Goal: Information Seeking & Learning: Understand process/instructions

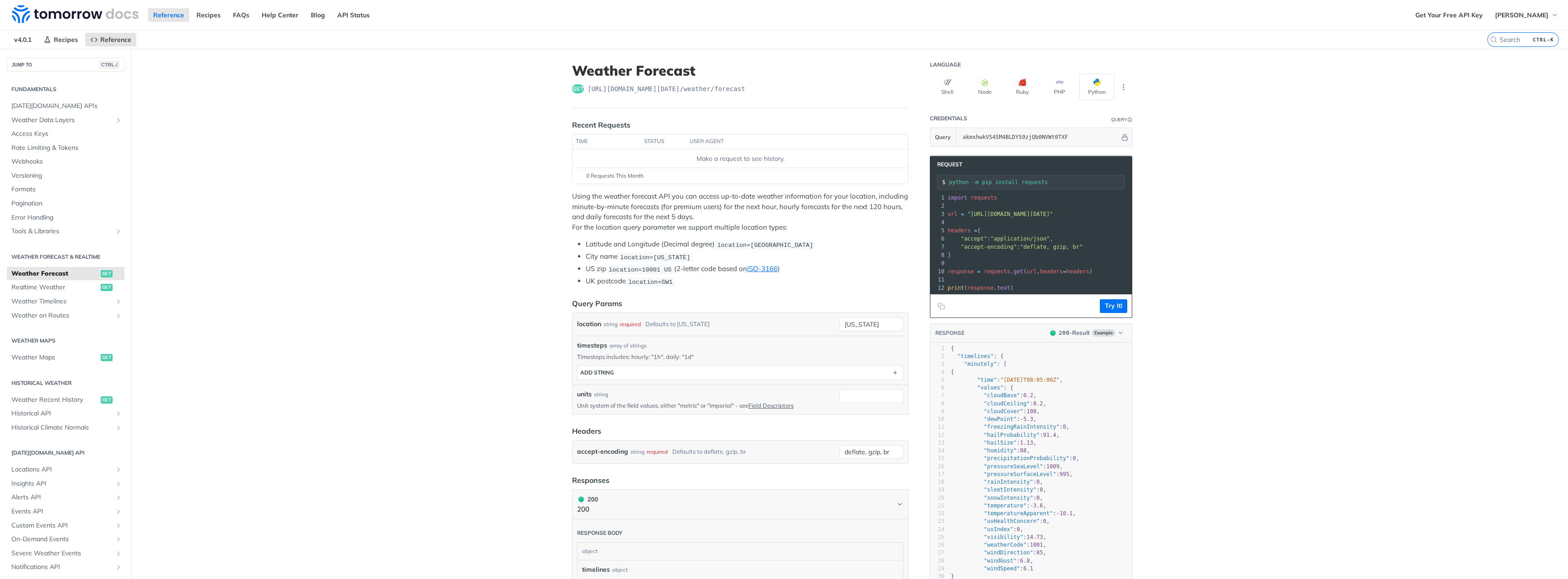
click at [778, 214] on p "Using the weather forecast API you can access up-to-date weather information fo…" at bounding box center [740, 212] width 337 height 41
click at [801, 220] on p "Using the weather forecast API you can access up-to-date weather information fo…" at bounding box center [740, 212] width 337 height 41
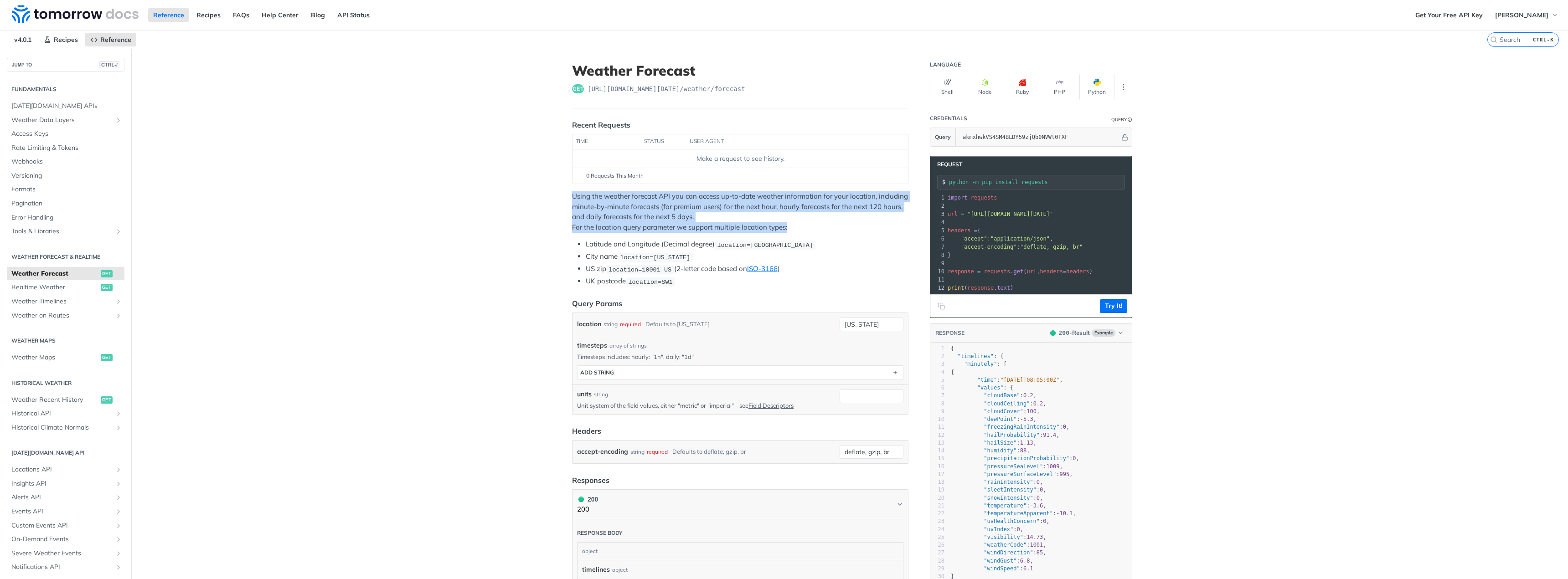
drag, startPoint x: 801, startPoint y: 224, endPoint x: 564, endPoint y: 192, distance: 239.2
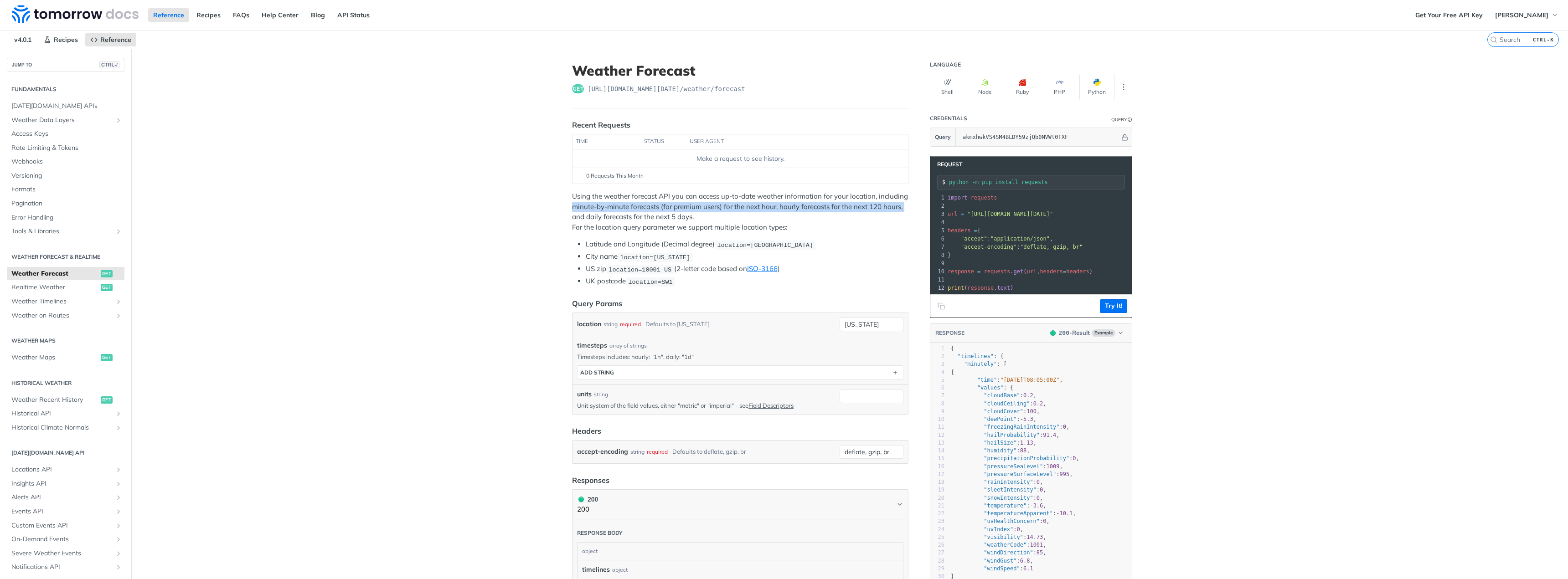
drag, startPoint x: 561, startPoint y: 206, endPoint x: 558, endPoint y: 220, distance: 14.3
click at [572, 193] on p "Using the weather forecast API you can access up-to-date weather information fo…" at bounding box center [740, 212] width 337 height 41
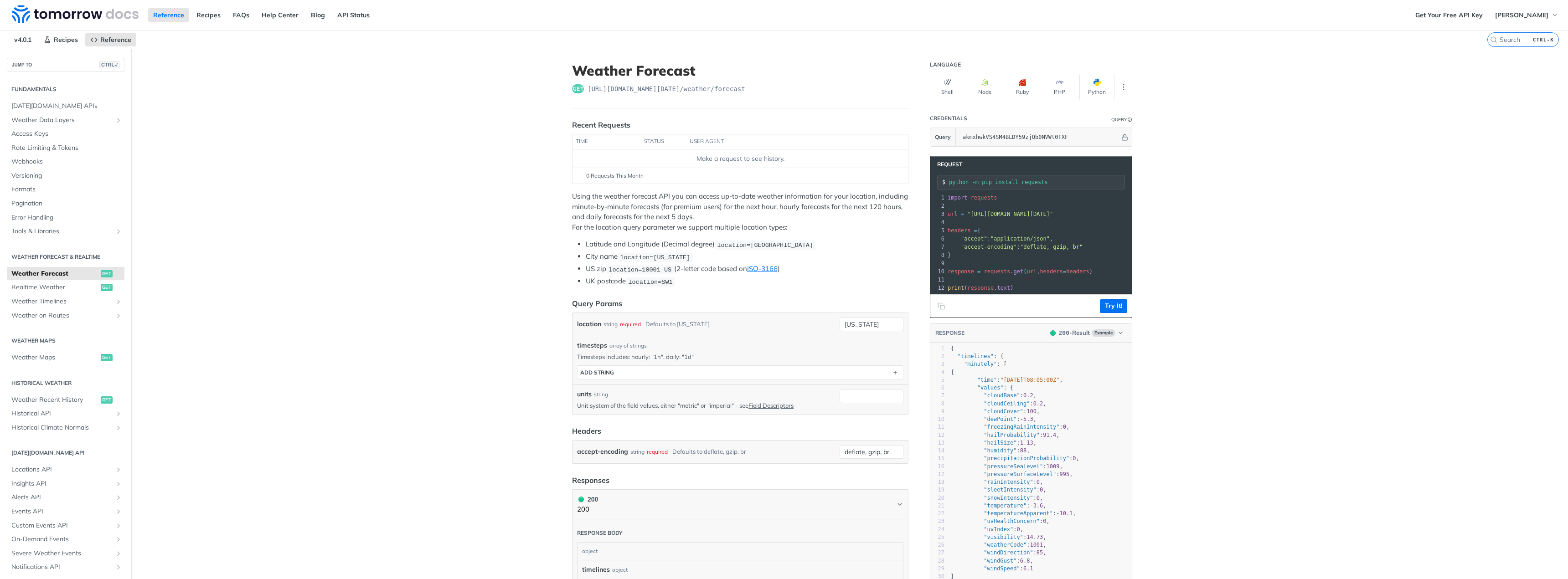
click at [621, 172] on span "0 Requests This Month" at bounding box center [615, 175] width 57 height 8
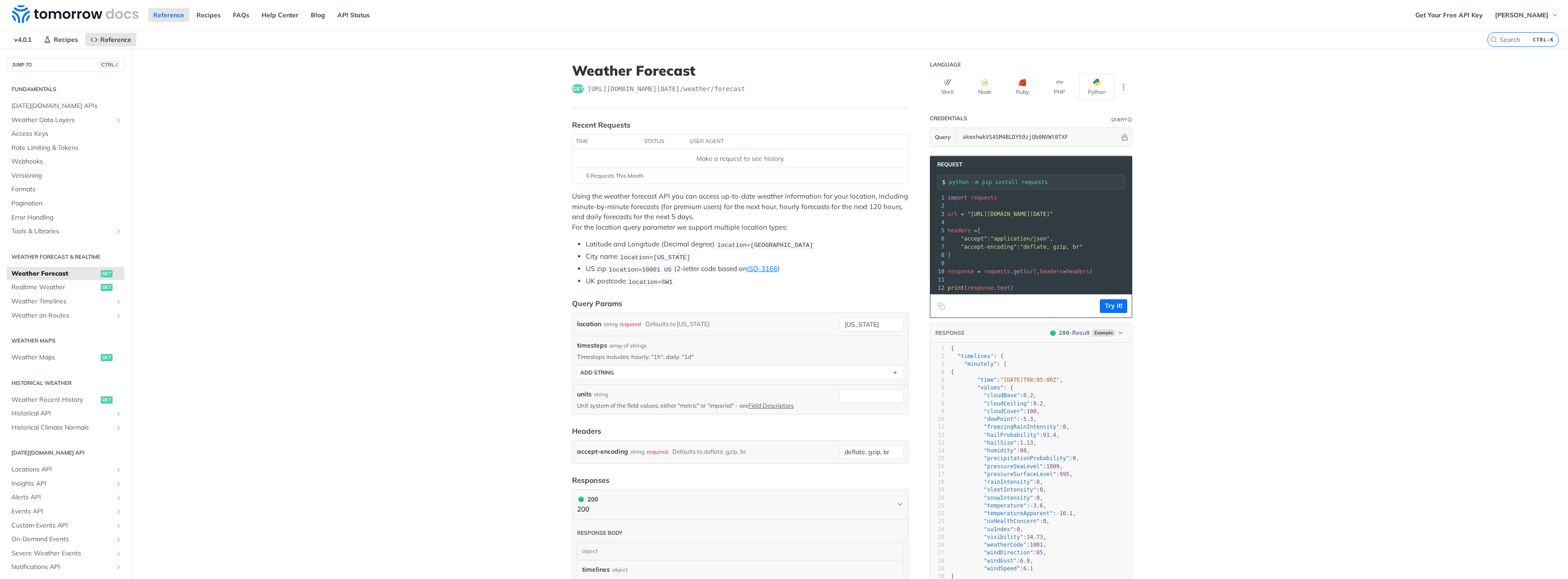
click at [612, 224] on p "Using the weather forecast API you can access up-to-date weather information fo…" at bounding box center [740, 212] width 337 height 41
click at [631, 206] on p "Using the weather forecast API you can access up-to-date weather information fo…" at bounding box center [740, 212] width 337 height 41
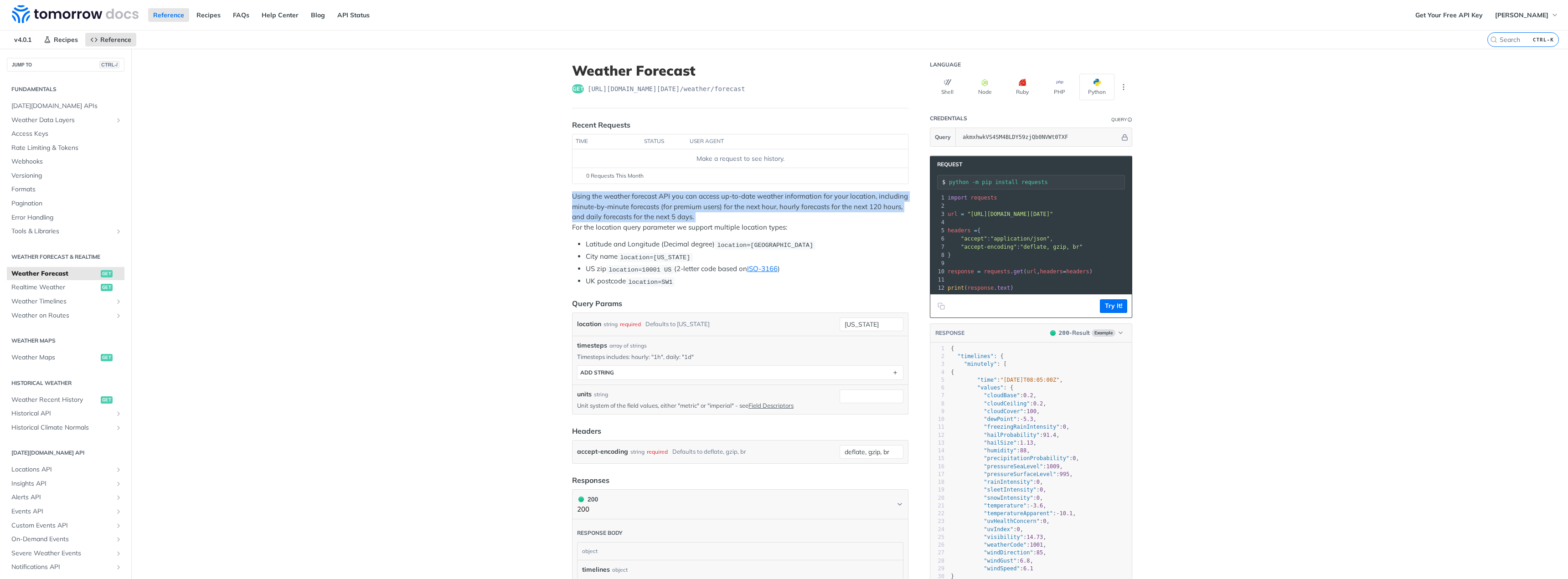
click at [631, 206] on p "Using the weather forecast API you can access up-to-date weather information fo…" at bounding box center [740, 212] width 337 height 41
click at [631, 217] on p "Using the weather forecast API you can access up-to-date weather information fo…" at bounding box center [740, 212] width 337 height 41
click at [661, 207] on p "Using the weather forecast API you can access up-to-date weather information fo…" at bounding box center [740, 212] width 337 height 41
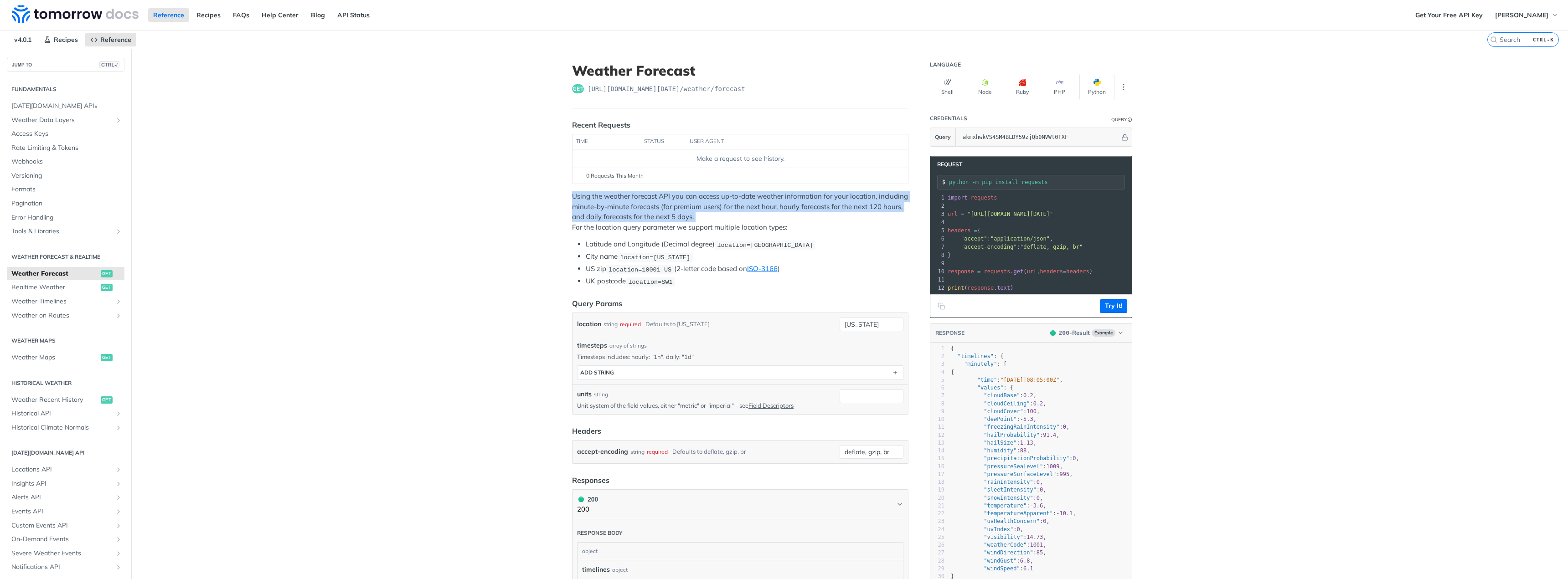
click at [660, 207] on p "Using the weather forecast API you can access up-to-date weather information fo…" at bounding box center [740, 212] width 337 height 41
click at [650, 235] on div "Using the weather forecast API you can access up-to-date weather information fo…" at bounding box center [740, 239] width 337 height 95
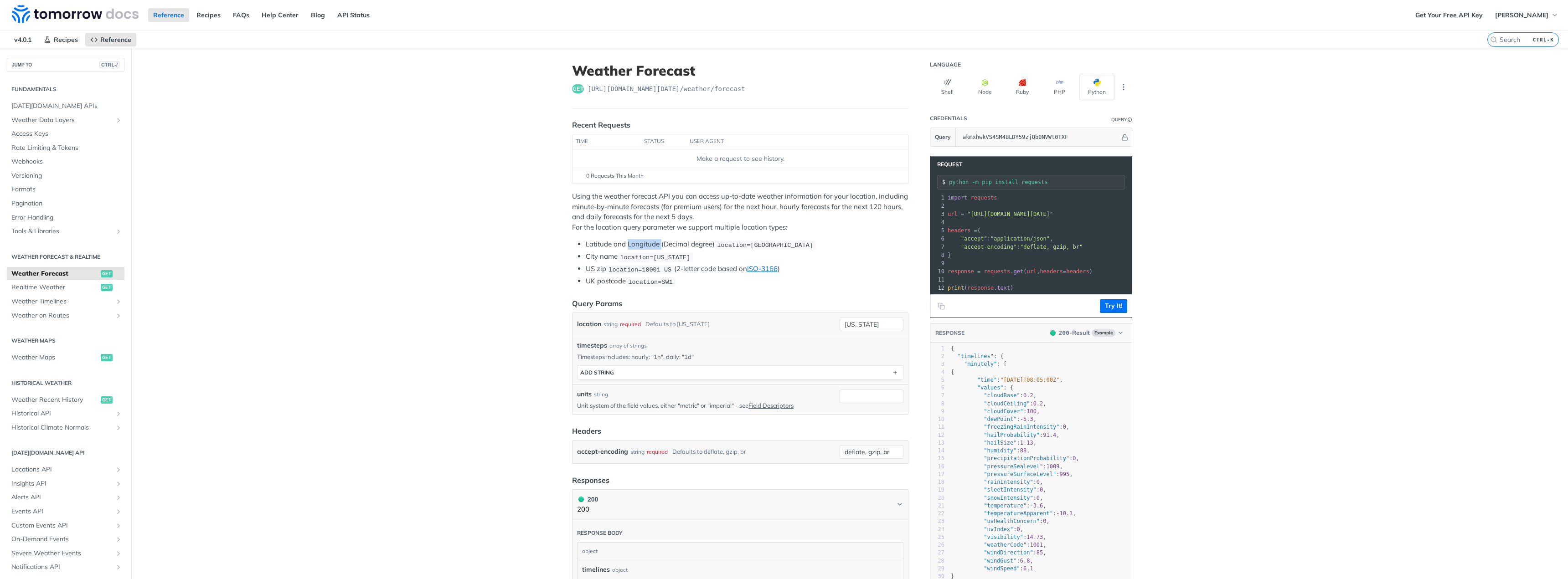
click at [650, 235] on div "Using the weather forecast API you can access up-to-date weather information fo…" at bounding box center [740, 239] width 337 height 95
click at [653, 231] on p "Using the weather forecast API you can access up-to-date weather information fo…" at bounding box center [740, 212] width 337 height 41
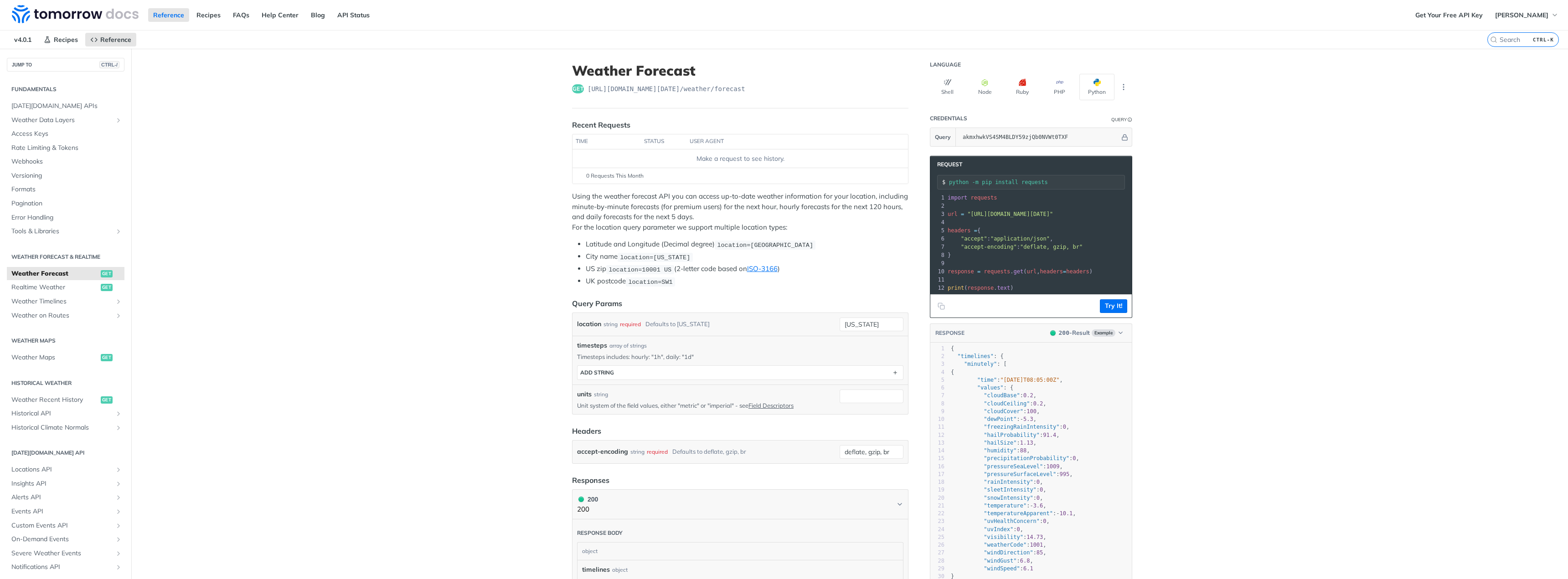
click at [645, 260] on code "location=new york" at bounding box center [656, 257] width 75 height 9
click at [642, 266] on span "location=10001 US" at bounding box center [640, 269] width 63 height 7
click at [642, 266] on span "location=10001 US" at bounding box center [640, 269] width 63 height 7
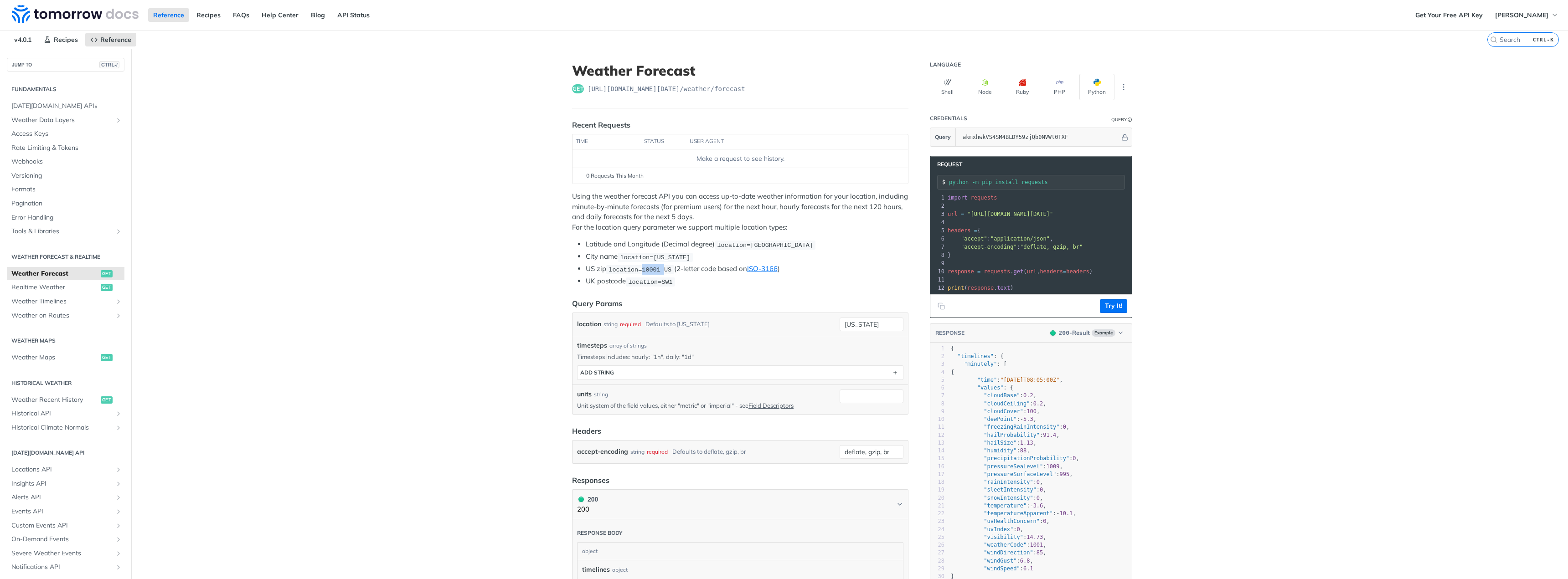
click at [642, 266] on span "location=10001 US" at bounding box center [640, 269] width 63 height 7
click at [687, 206] on p "Using the weather forecast API you can access up-to-date weather information fo…" at bounding box center [740, 212] width 337 height 41
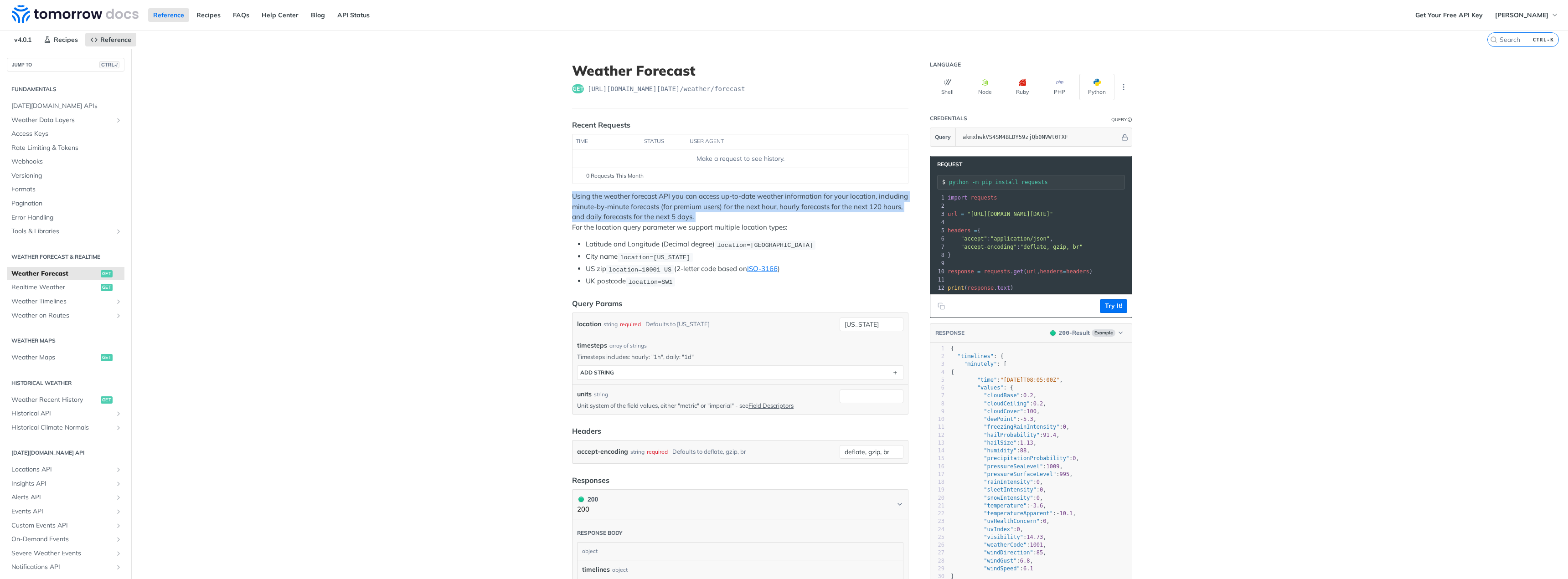
click at [687, 206] on p "Using the weather forecast API you can access up-to-date weather information fo…" at bounding box center [740, 212] width 337 height 41
click at [738, 207] on p "Using the weather forecast API you can access up-to-date weather information fo…" at bounding box center [740, 212] width 337 height 41
click at [755, 217] on p "Using the weather forecast API you can access up-to-date weather information fo…" at bounding box center [740, 212] width 337 height 41
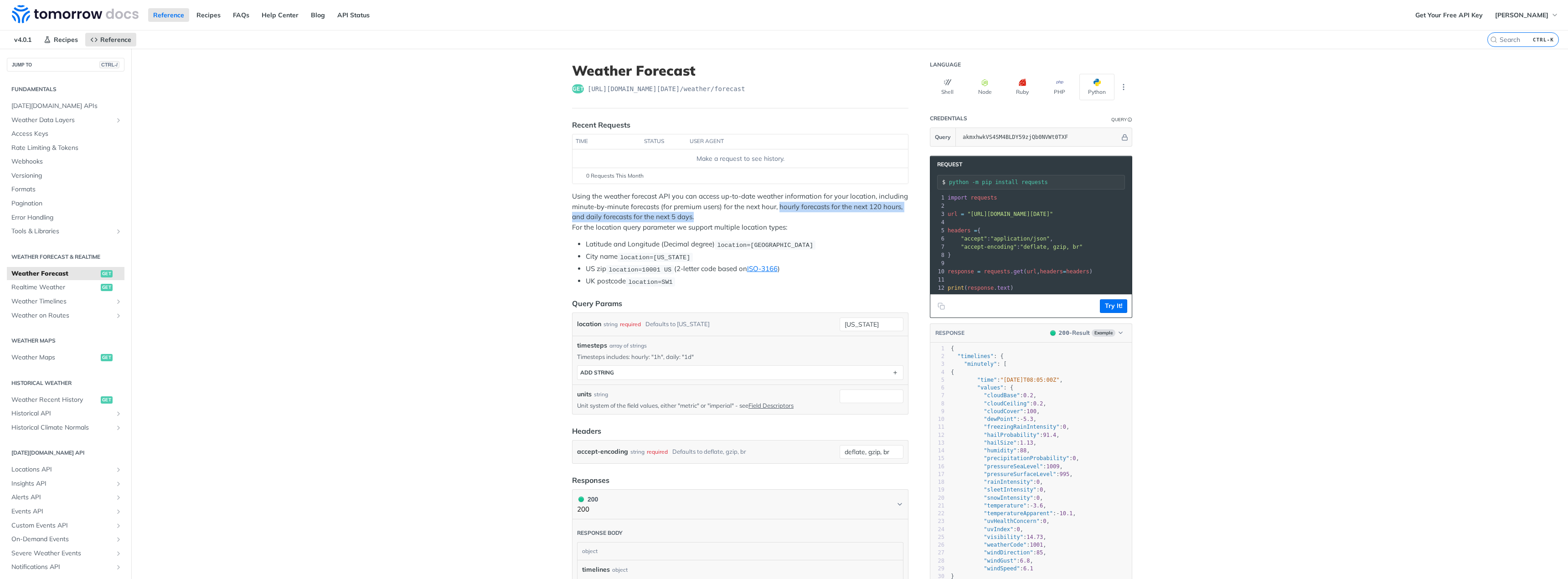
drag, startPoint x: 800, startPoint y: 216, endPoint x: 776, endPoint y: 203, distance: 27.3
click at [776, 203] on p "Using the weather forecast API you can access up-to-date weather information fo…" at bounding box center [740, 212] width 337 height 41
drag, startPoint x: 776, startPoint y: 203, endPoint x: 781, endPoint y: 213, distance: 11.2
click at [781, 213] on p "Using the weather forecast API you can access up-to-date weather information fo…" at bounding box center [740, 212] width 337 height 41
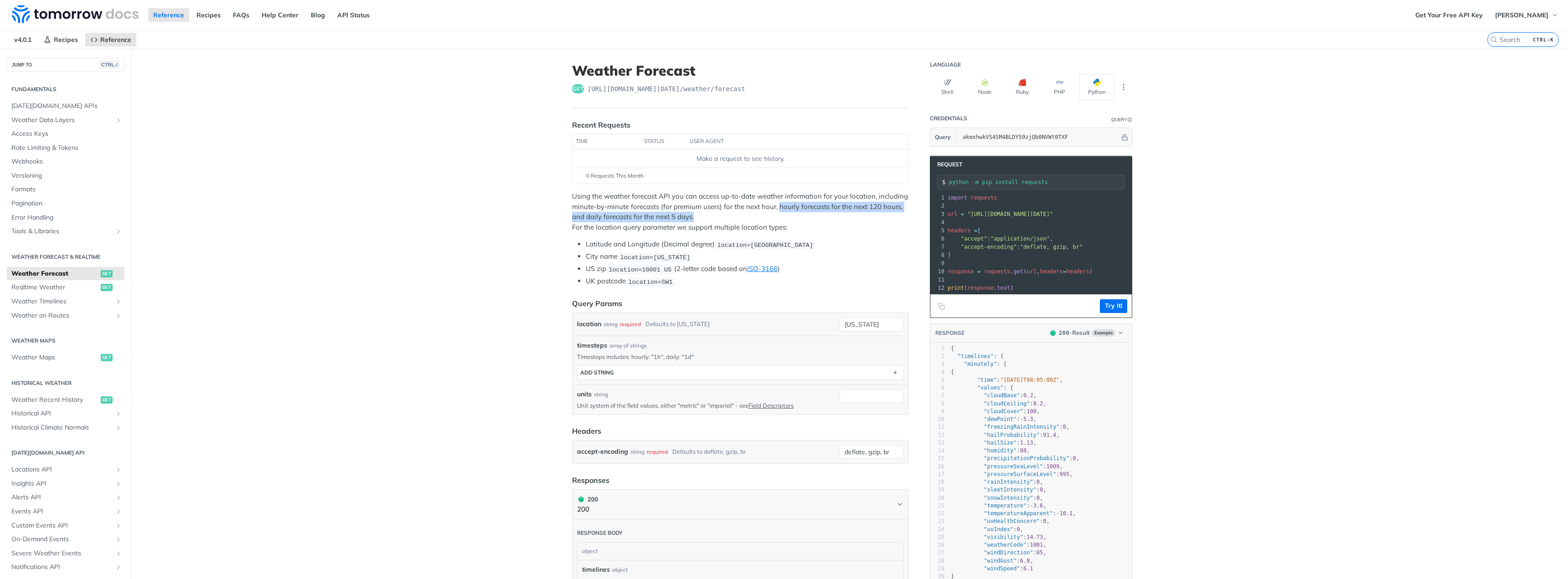
click at [781, 213] on p "Using the weather forecast API you can access up-to-date weather information fo…" at bounding box center [740, 212] width 337 height 41
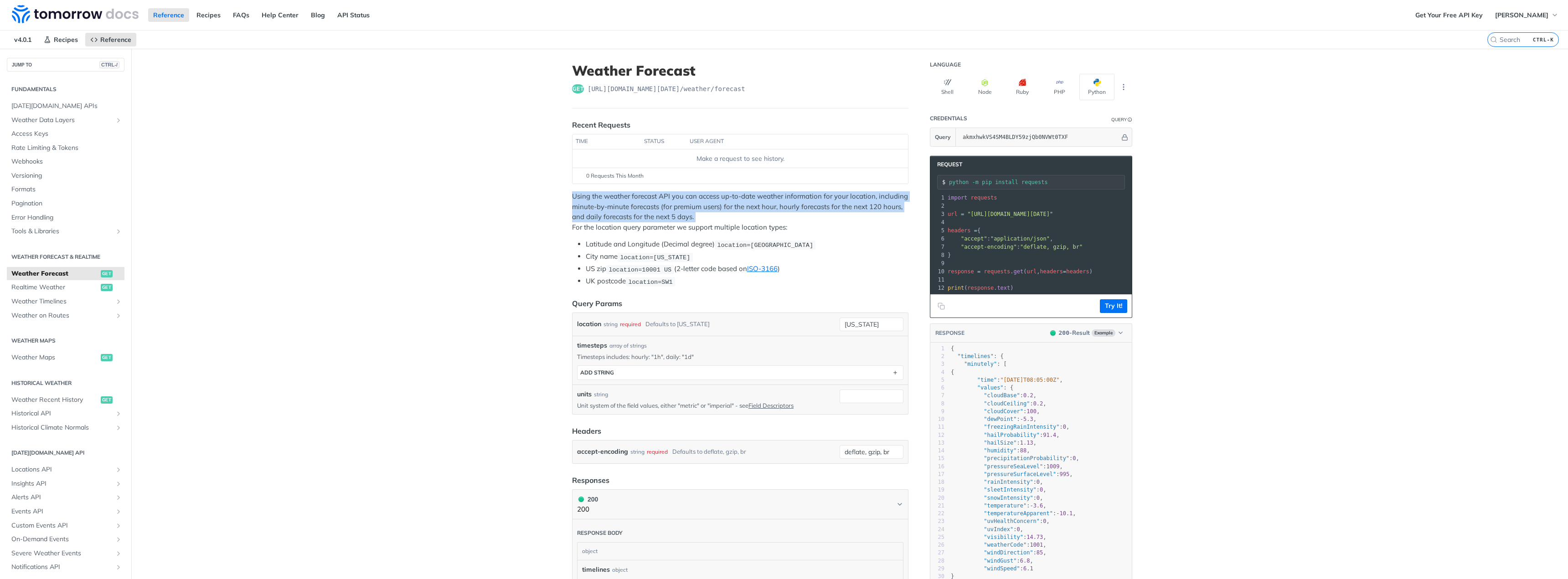
click at [781, 213] on p "Using the weather forecast API you can access up-to-date weather information fo…" at bounding box center [740, 212] width 337 height 41
click at [780, 215] on p "Using the weather forecast API you can access up-to-date weather information fo…" at bounding box center [740, 212] width 337 height 41
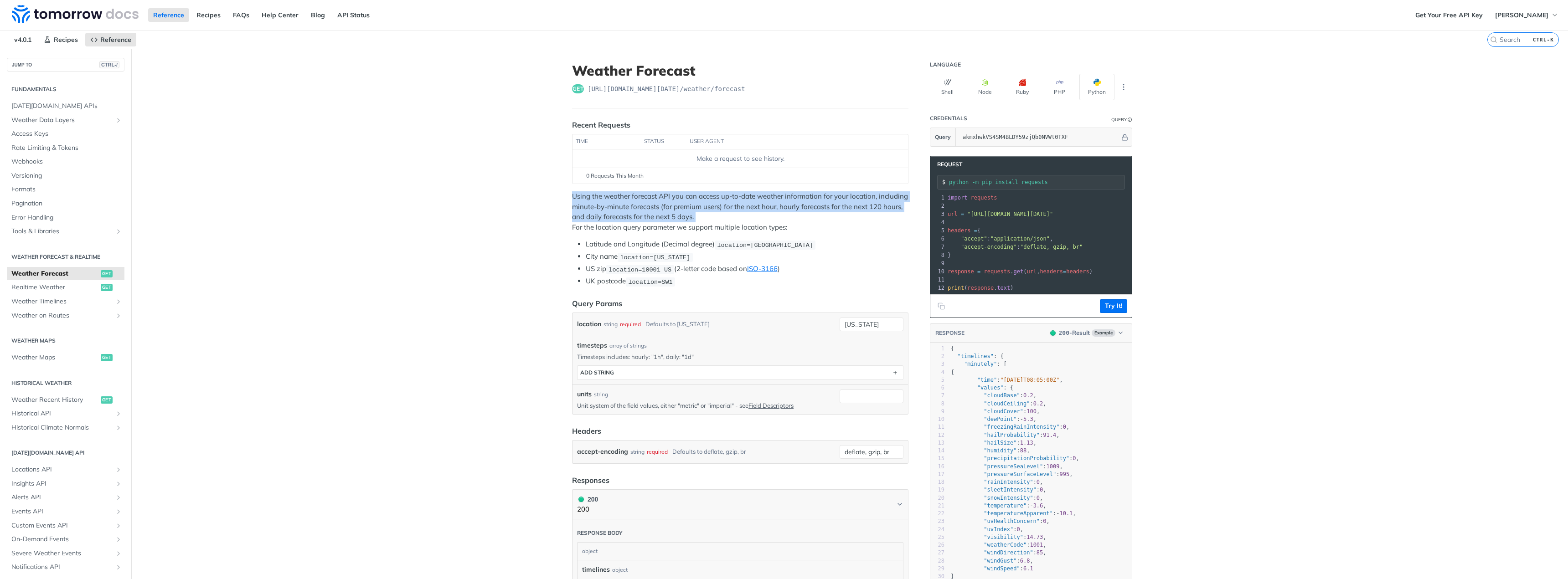
click at [780, 215] on p "Using the weather forecast API you can access up-to-date weather information fo…" at bounding box center [740, 212] width 337 height 41
click at [754, 221] on p "Using the weather forecast API you can access up-to-date weather information fo…" at bounding box center [740, 212] width 337 height 41
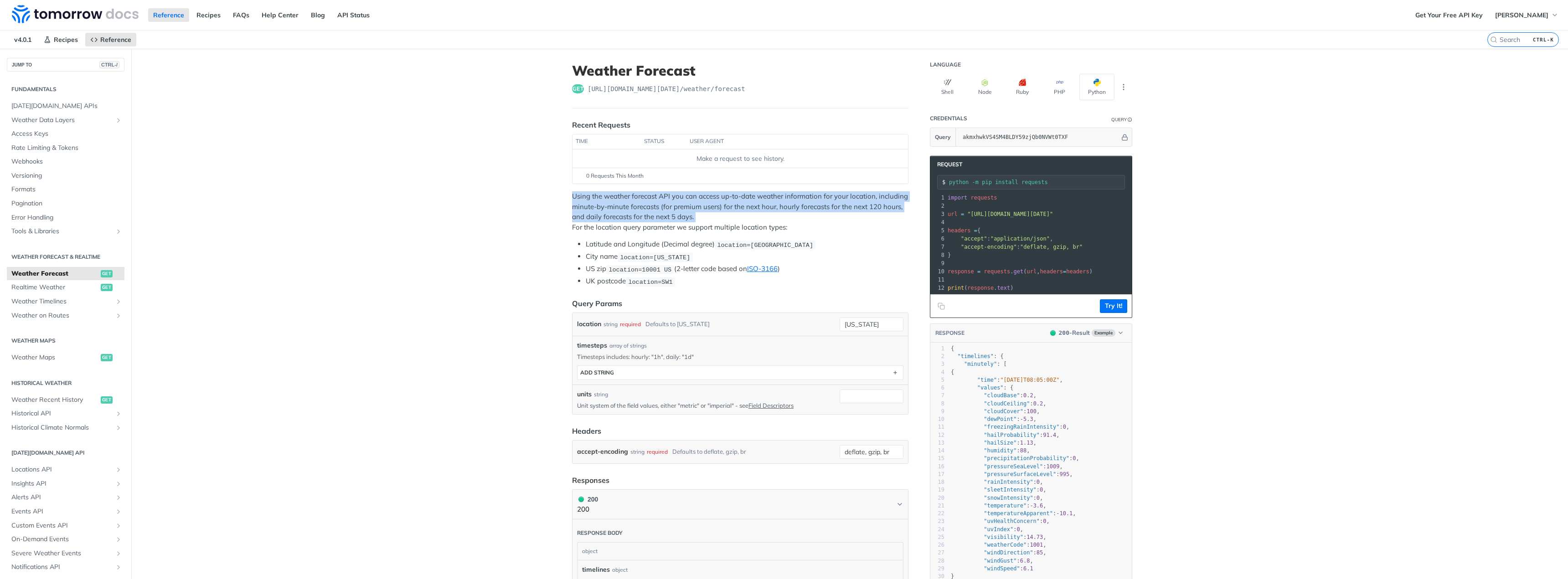
click at [754, 221] on p "Using the weather forecast API you can access up-to-date weather information fo…" at bounding box center [740, 212] width 337 height 41
click at [751, 223] on p "Using the weather forecast API you can access up-to-date weather information fo…" at bounding box center [740, 212] width 337 height 41
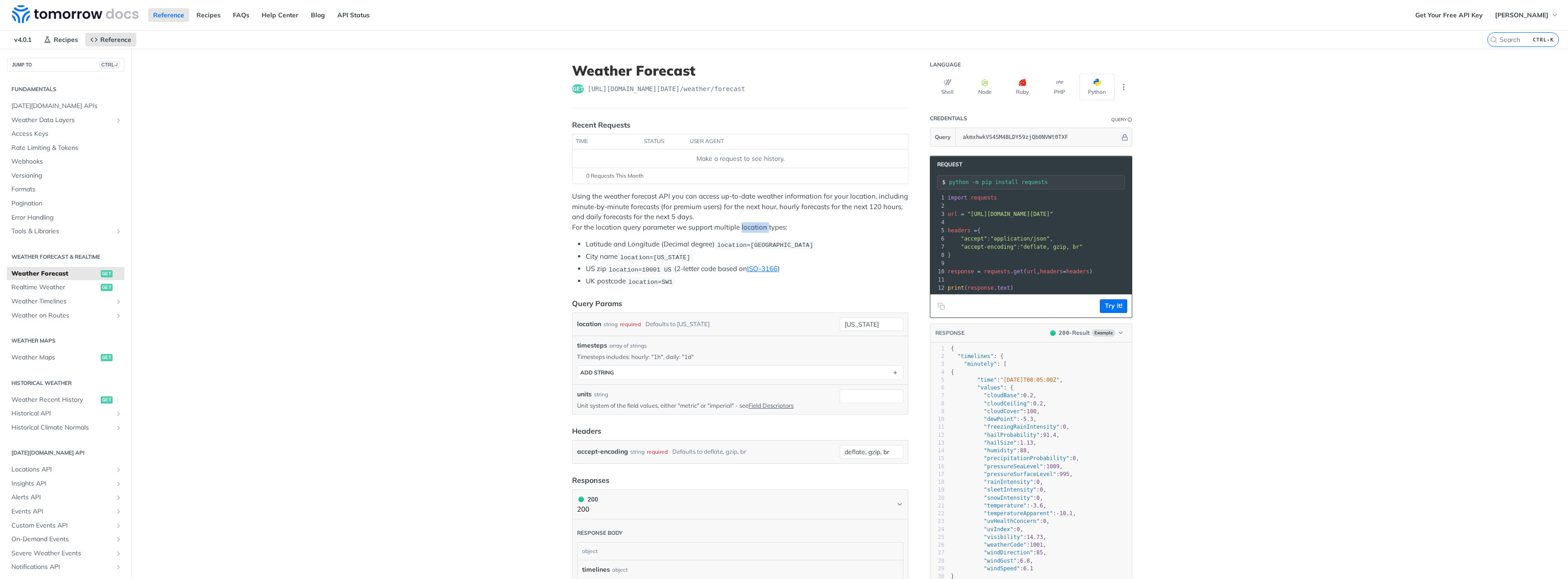
click at [751, 223] on p "Using the weather forecast API you can access up-to-date weather information fo…" at bounding box center [740, 212] width 337 height 41
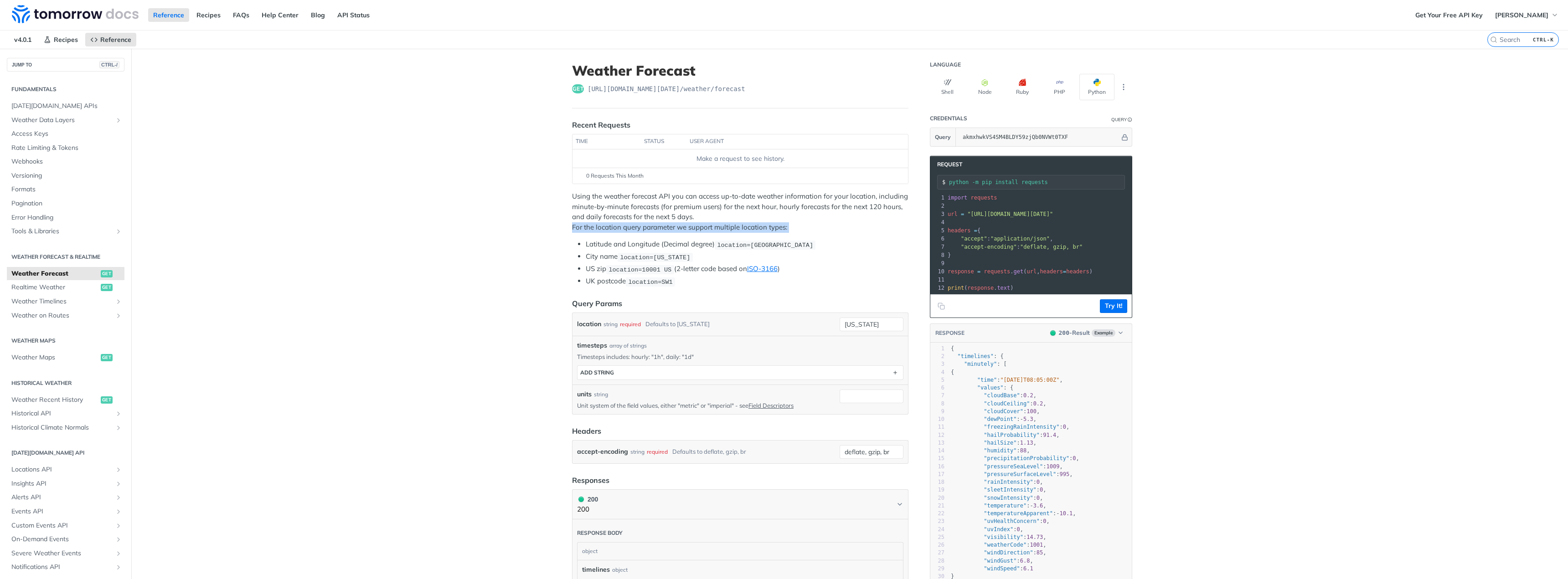
click at [751, 223] on p "Using the weather forecast API you can access up-to-date weather information fo…" at bounding box center [740, 212] width 337 height 41
click at [684, 249] on li "Latitude and Longitude (Decimal degree) location=42.3478, -71.0466" at bounding box center [747, 244] width 323 height 10
drag, startPoint x: 685, startPoint y: 251, endPoint x: 551, endPoint y: 246, distance: 134.1
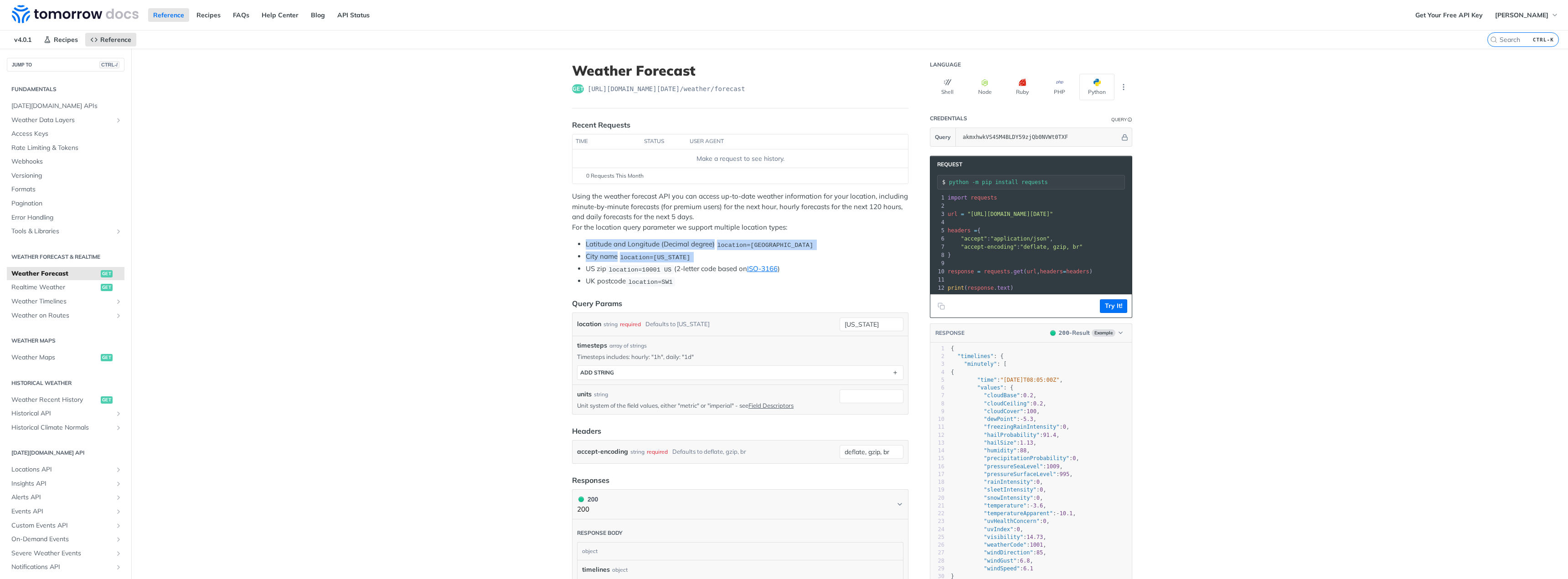
drag, startPoint x: 539, startPoint y: 241, endPoint x: 523, endPoint y: 268, distance: 31.4
drag, startPoint x: 523, startPoint y: 268, endPoint x: 519, endPoint y: 277, distance: 9.8
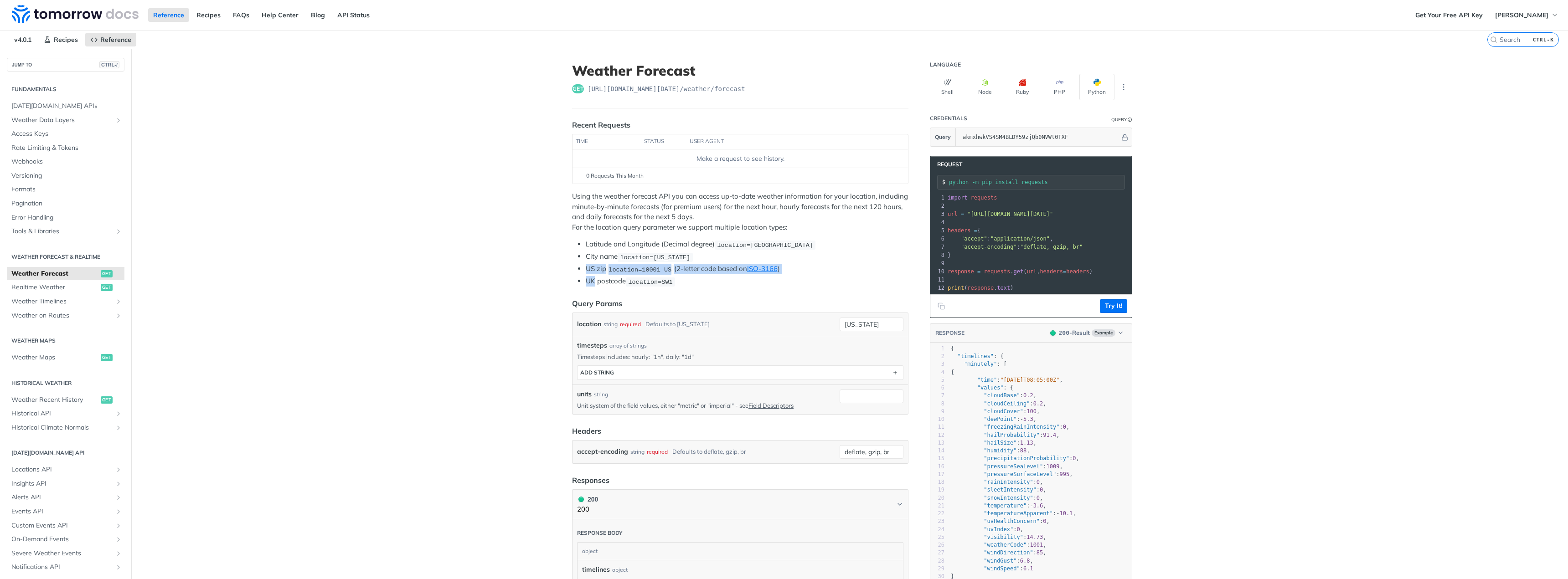
drag, startPoint x: 536, startPoint y: 238, endPoint x: 525, endPoint y: 302, distance: 64.9
drag, startPoint x: 533, startPoint y: 265, endPoint x: 531, endPoint y: 275, distance: 10.2
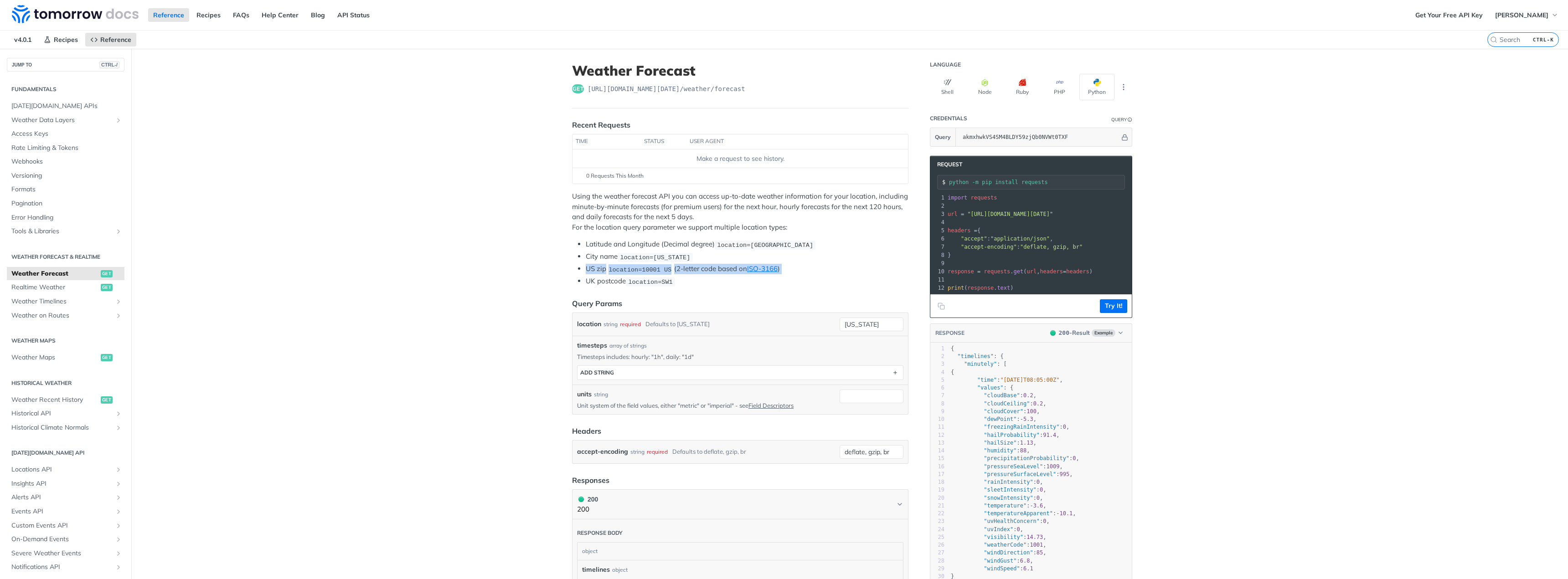
drag, startPoint x: 538, startPoint y: 248, endPoint x: 534, endPoint y: 273, distance: 25.3
drag, startPoint x: 553, startPoint y: 260, endPoint x: 547, endPoint y: 273, distance: 14.3
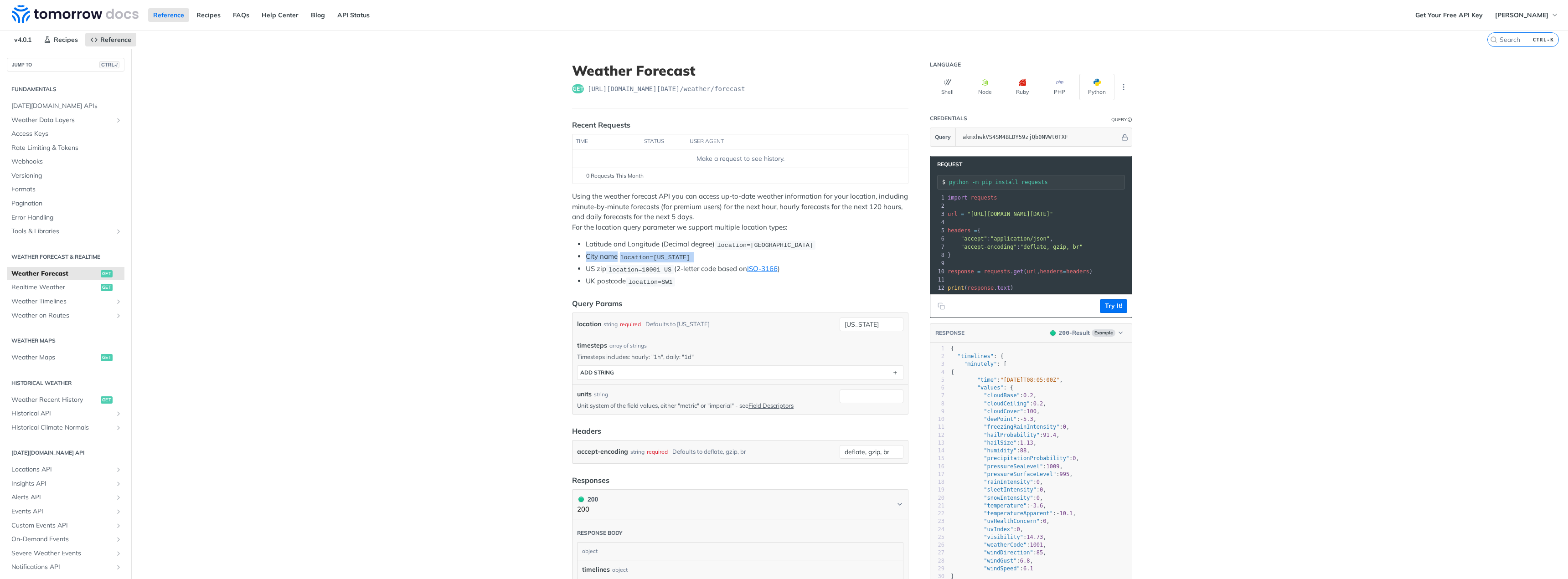
drag, startPoint x: 551, startPoint y: 263, endPoint x: 541, endPoint y: 283, distance: 22.4
drag, startPoint x: 550, startPoint y: 255, endPoint x: 540, endPoint y: 279, distance: 26.0
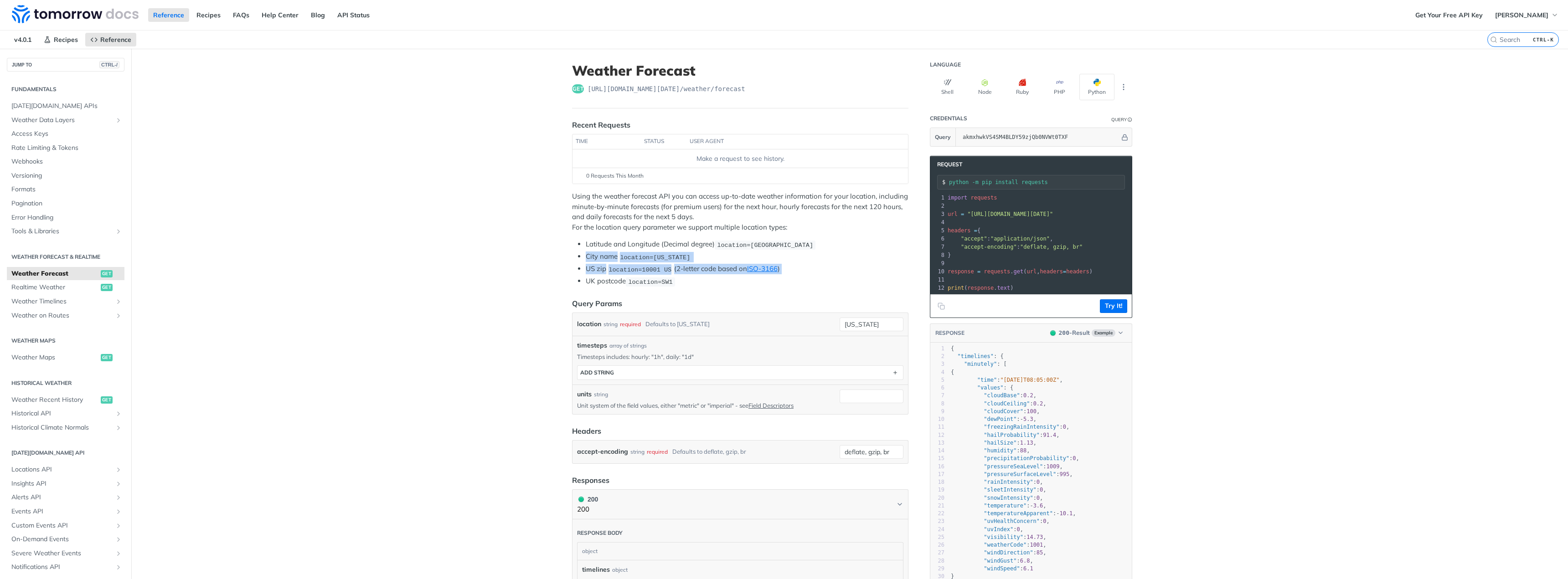
click at [65, 468] on span "Locations API" at bounding box center [62, 470] width 101 height 9
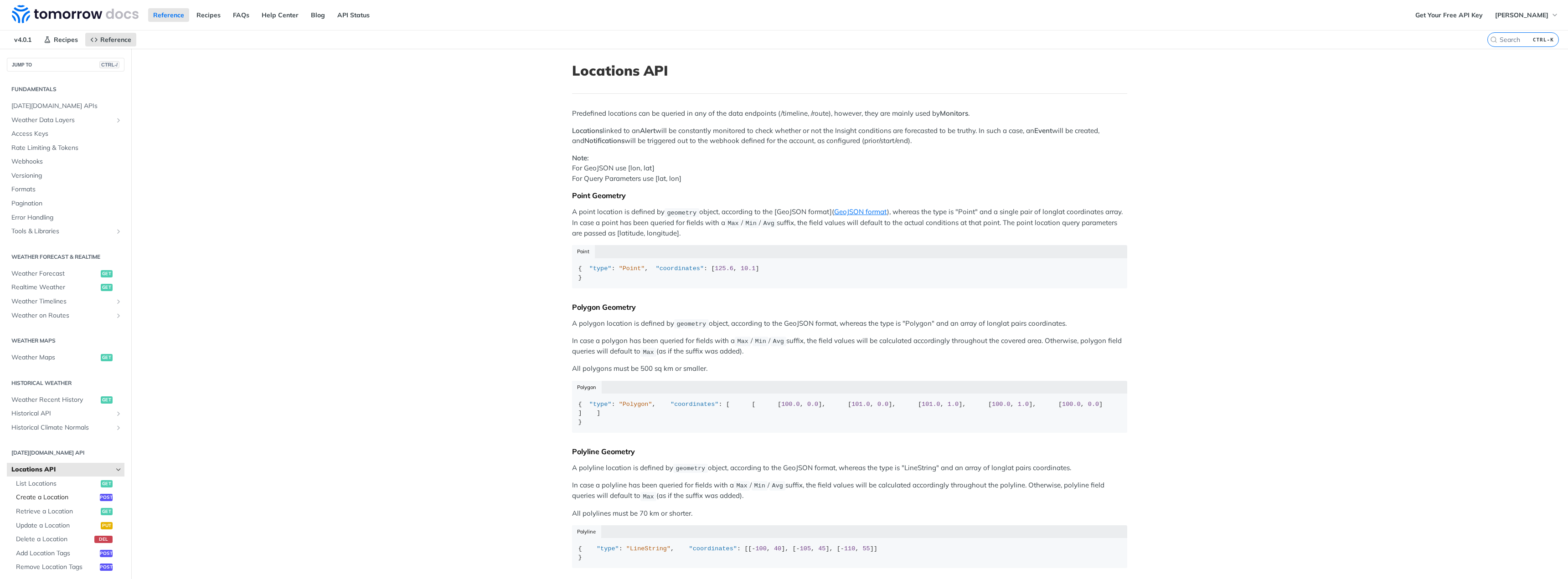
click at [68, 496] on span "Create a Location" at bounding box center [57, 497] width 82 height 9
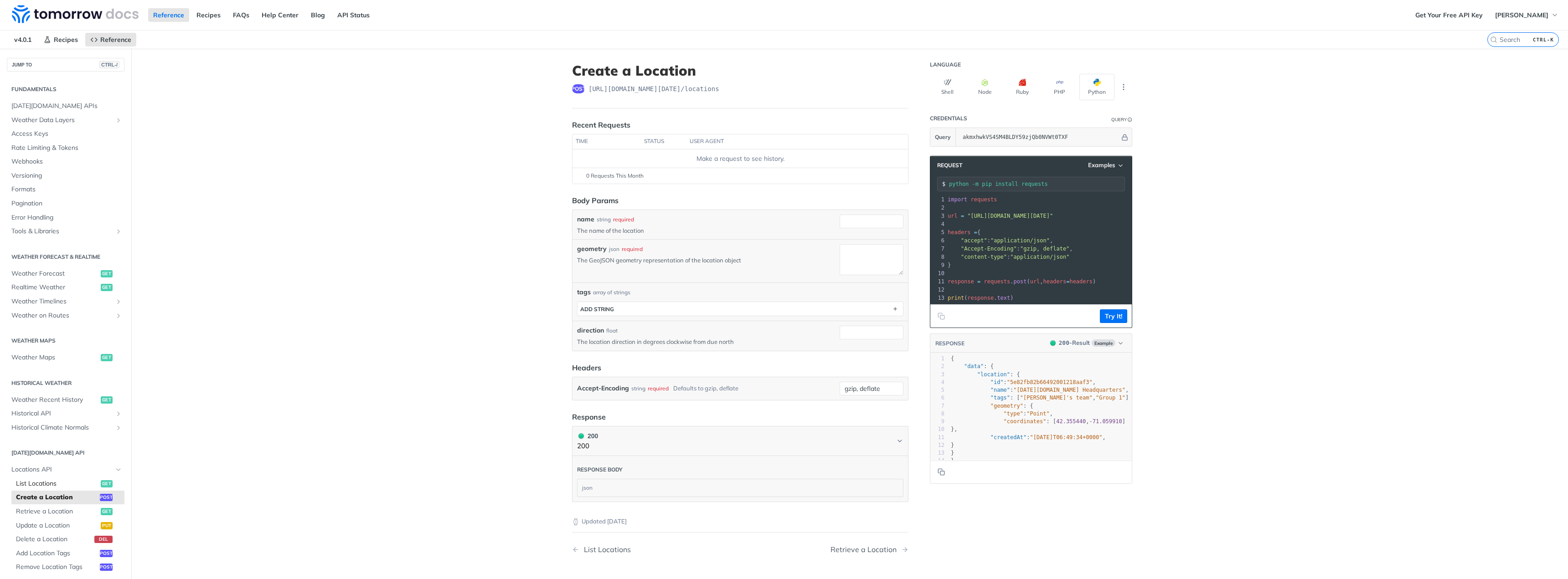
click at [65, 477] on link "List Locations get" at bounding box center [68, 484] width 113 height 13
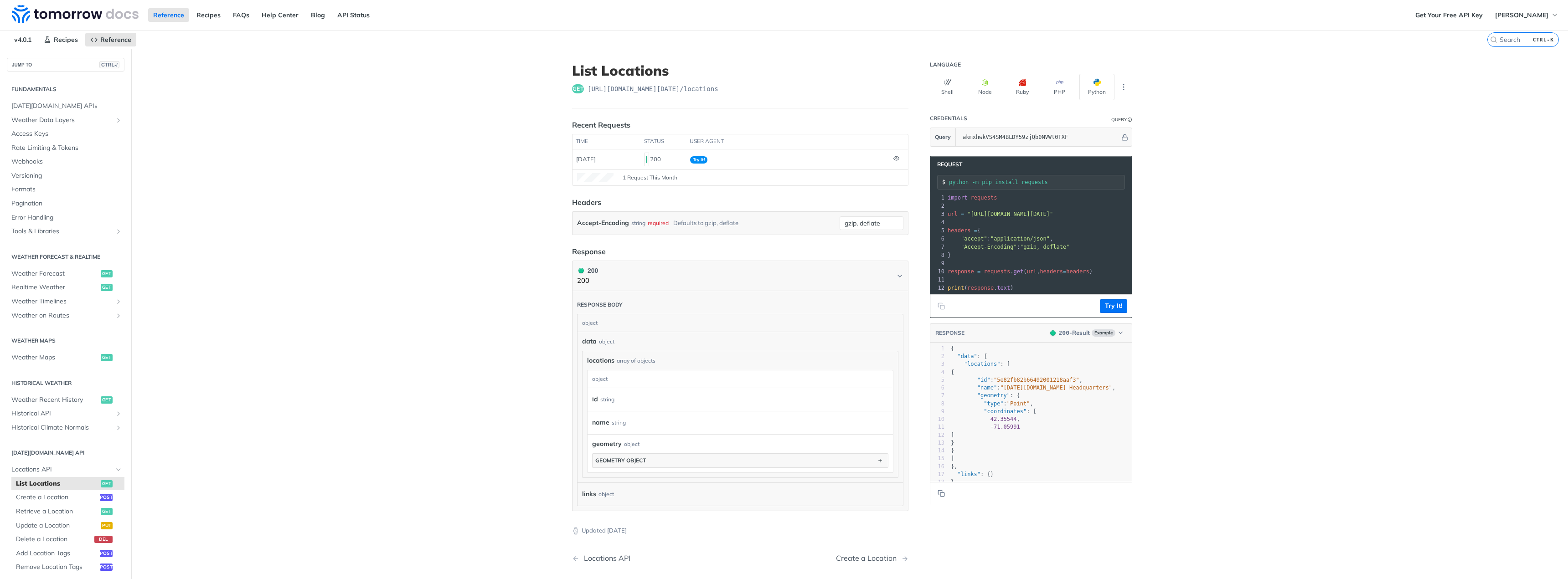
click at [1010, 307] on footer "Try It!" at bounding box center [1031, 306] width 201 height 23
type textarea ""coordinates": [ 42.35544,"
drag, startPoint x: 1009, startPoint y: 429, endPoint x: 948, endPoint y: 421, distance: 61.5
click at [949, 421] on div "1 { 2 "data" : { 3 "locations" : [ 4 { 5 "id" : "5e82fb82b66492001218aaf3" , 6 …" at bounding box center [1044, 415] width 190 height 142
click at [982, 423] on pre "42.35544 ," at bounding box center [1044, 419] width 190 height 8
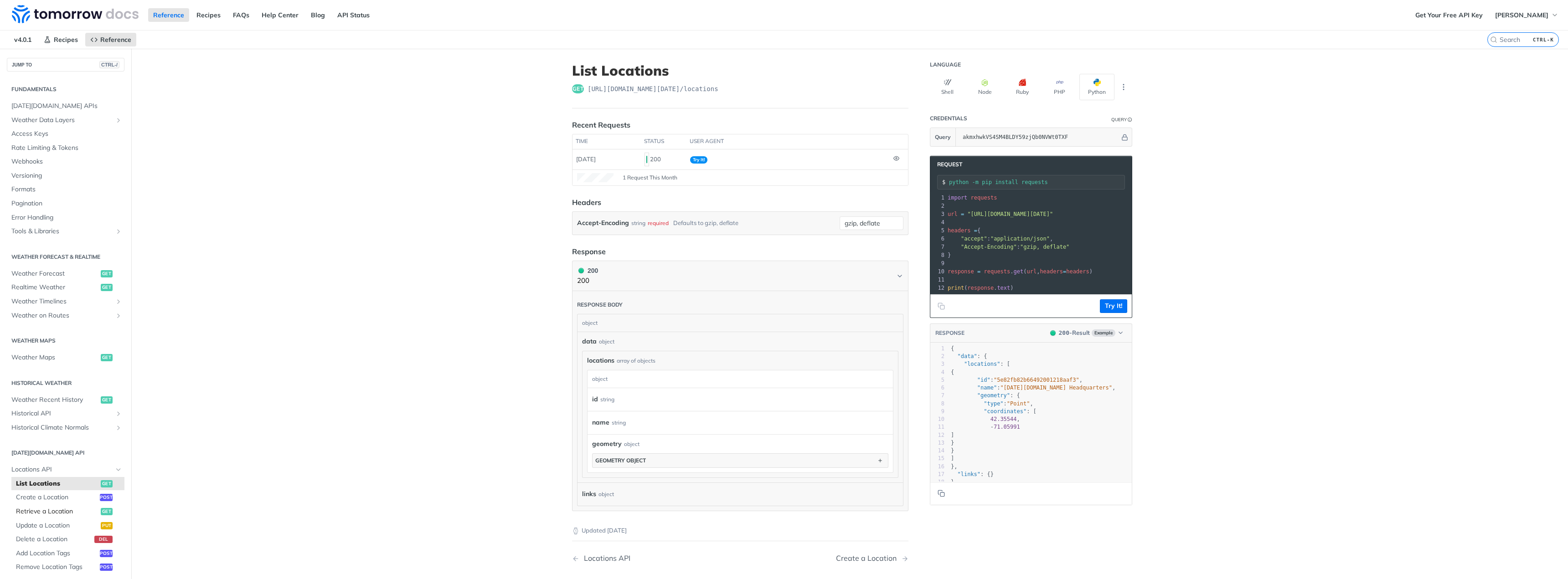
click at [64, 513] on span "Retrieve a Location" at bounding box center [57, 511] width 83 height 9
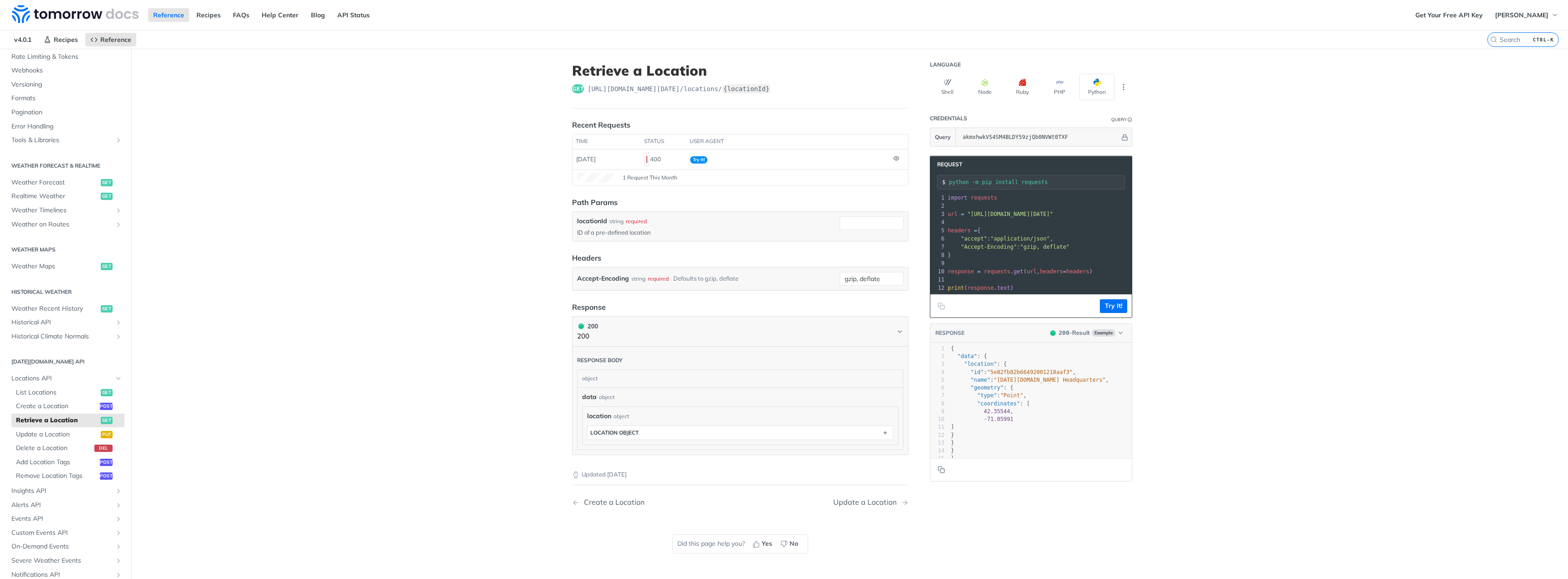
click at [427, 272] on main "JUMP TO CTRL-/ Fundamentals Tomorrow.io APIs Weather Data Layers Core Probabili…" at bounding box center [784, 338] width 1568 height 579
click at [1039, 415] on pre "42.35544 ," at bounding box center [1044, 411] width 190 height 8
click at [418, 314] on main "JUMP TO CTRL-/ Fundamentals Tomorrow.io APIs Weather Data Layers Core Probabili…" at bounding box center [784, 338] width 1568 height 579
click at [55, 397] on span "List Locations" at bounding box center [57, 392] width 83 height 9
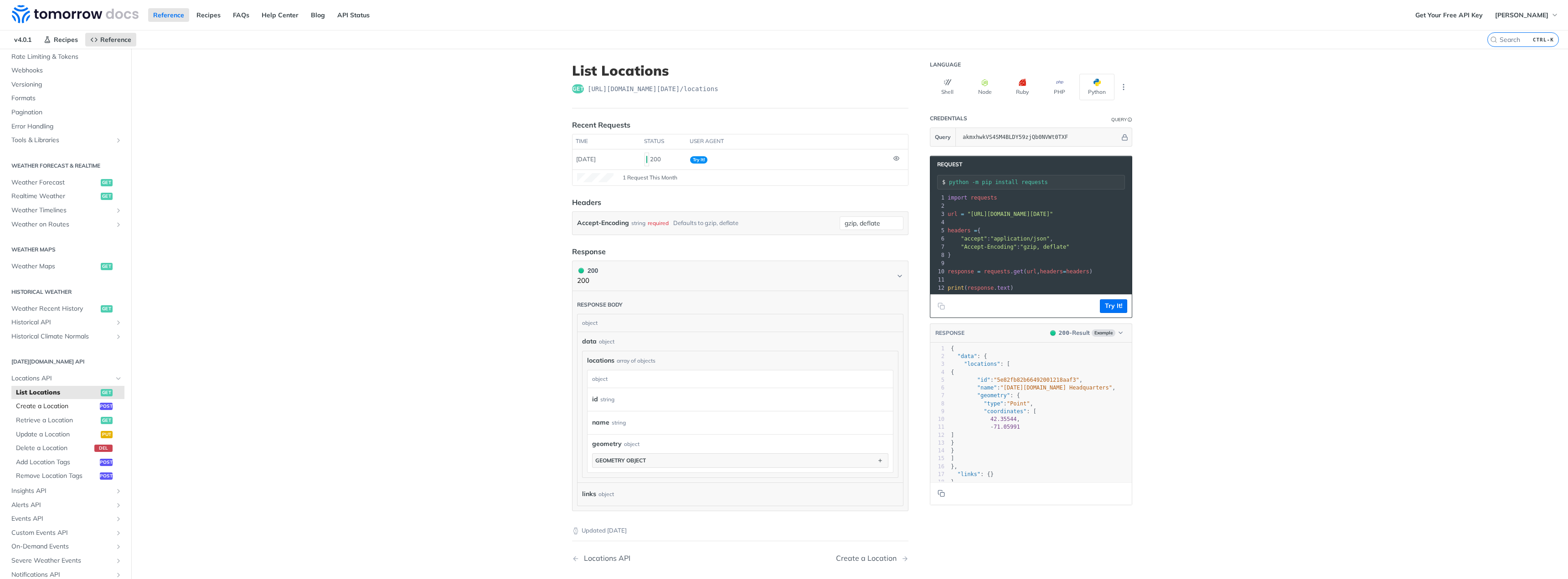
click at [52, 402] on span "Create a Location" at bounding box center [57, 406] width 82 height 9
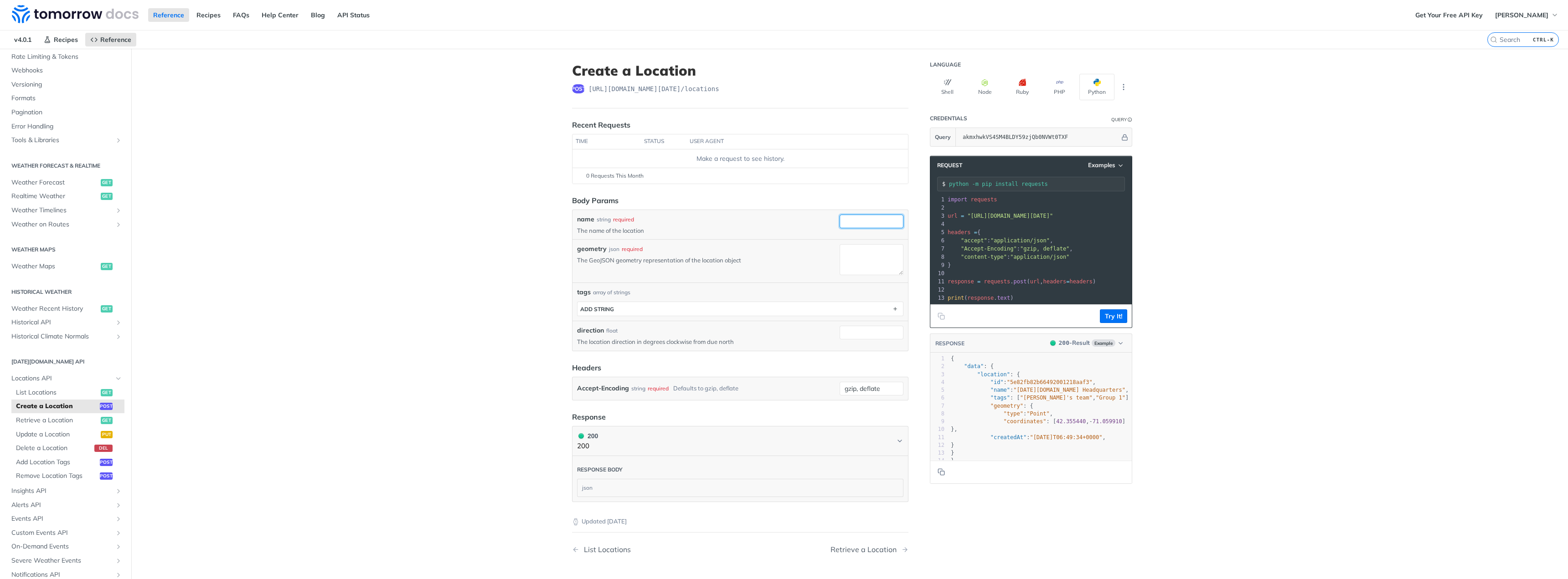
click at [869, 220] on input "name" at bounding box center [871, 221] width 64 height 13
click at [511, 268] on main "JUMP TO CTRL-/ Fundamentals Tomorrow.io APIs Weather Data Layers Core Probabili…" at bounding box center [784, 340] width 1568 height 583
click at [578, 260] on p "The GeoJSON geometry representation of the location object" at bounding box center [706, 260] width 259 height 8
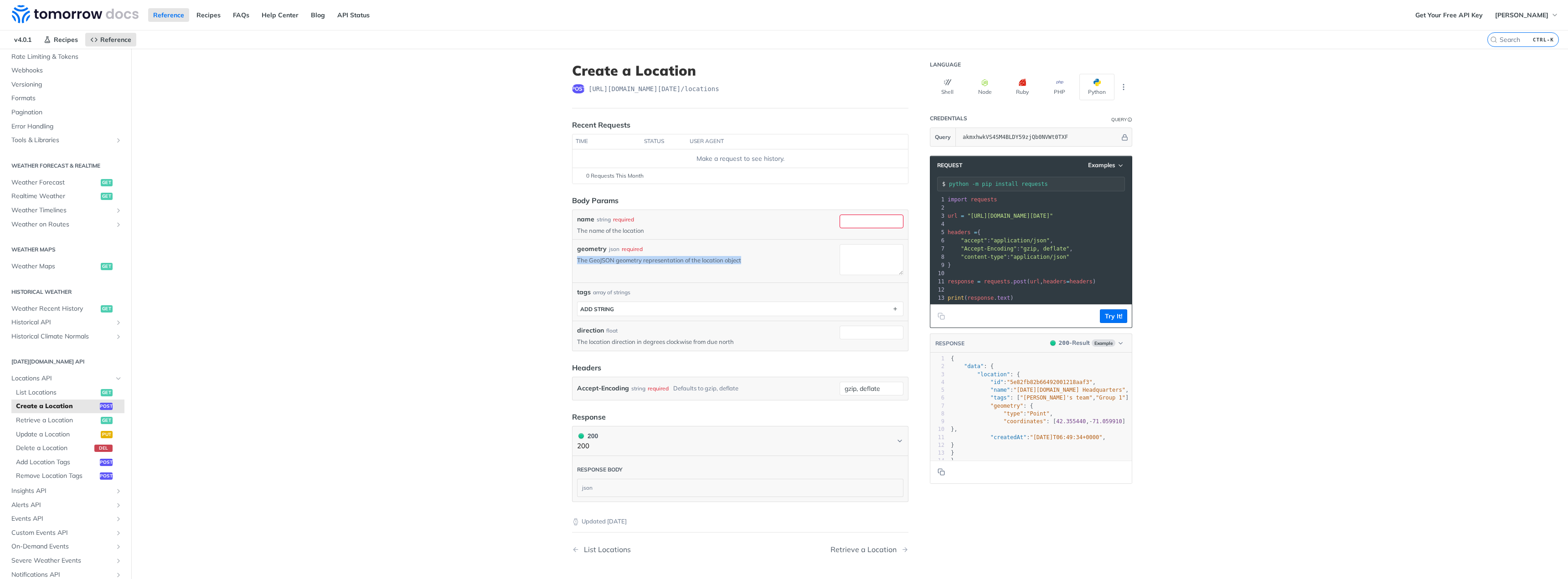
click at [620, 260] on p "The GeoJSON geometry representation of the location object" at bounding box center [706, 260] width 259 height 8
drag, startPoint x: 586, startPoint y: 260, endPoint x: 637, endPoint y: 266, distance: 51.4
click at [637, 266] on div "geometry json required The GeoJSON geometry representation of the location obje…" at bounding box center [706, 260] width 259 height 33
drag, startPoint x: 635, startPoint y: 264, endPoint x: 609, endPoint y: 257, distance: 26.9
drag, startPoint x: 754, startPoint y: 258, endPoint x: 569, endPoint y: 251, distance: 185.1
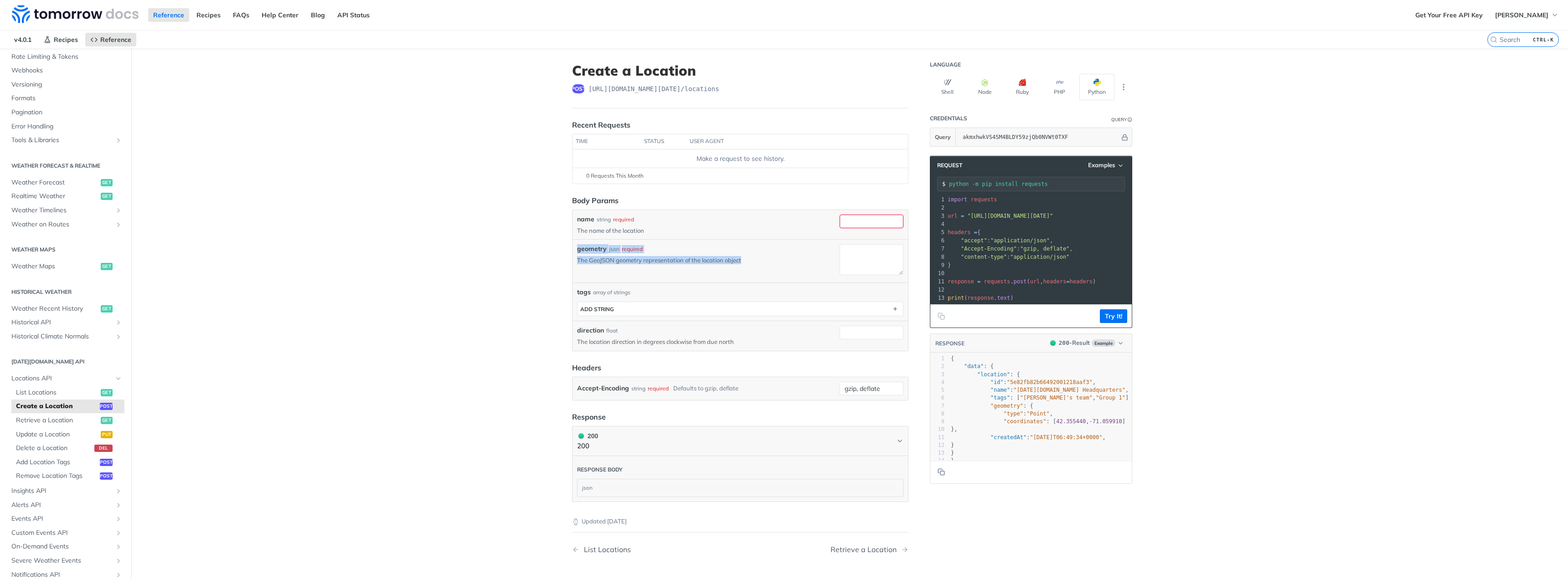
click at [573, 251] on div "geometry json required The GeoJSON geometry representation of the location obje…" at bounding box center [740, 260] width 335 height 43
click at [56, 421] on span "Retrieve a Location" at bounding box center [57, 420] width 83 height 9
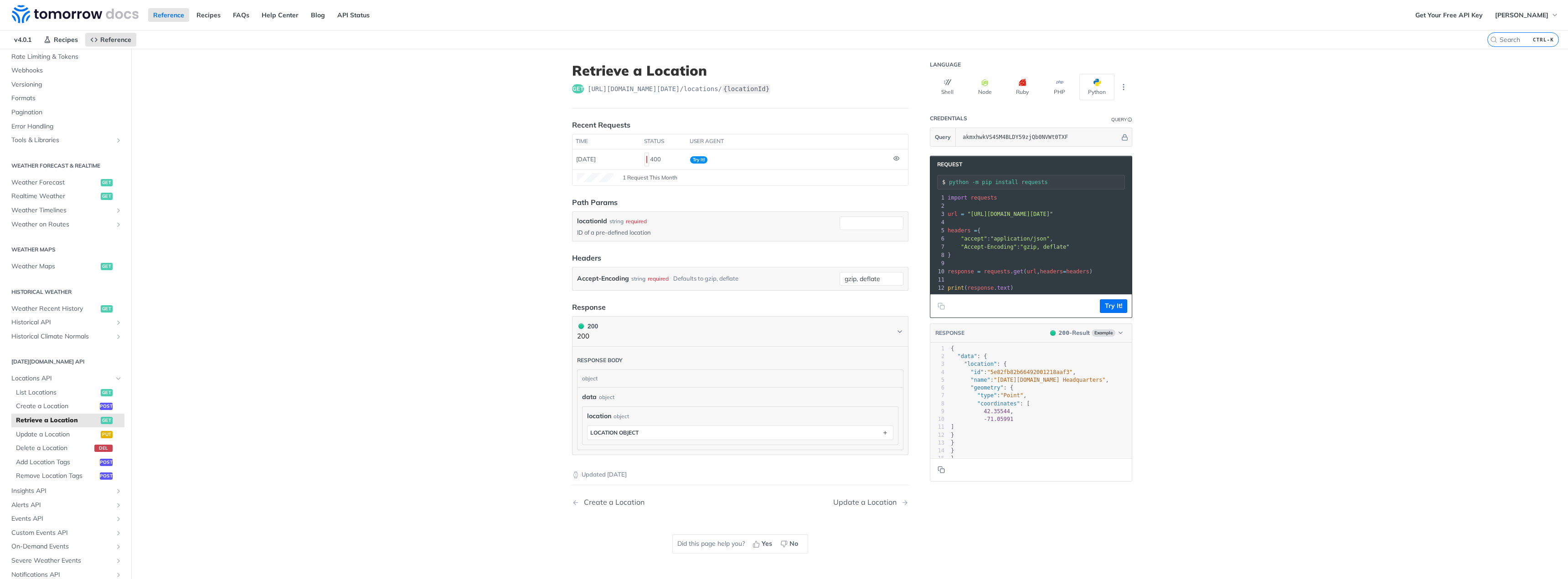
click at [612, 233] on p "ID of a pre-defined location" at bounding box center [706, 232] width 259 height 8
click at [505, 234] on main "JUMP TO CTRL-/ Fundamentals Tomorrow.io APIs Weather Data Layers Core Probabili…" at bounding box center [784, 338] width 1568 height 579
drag, startPoint x: 539, startPoint y: 232, endPoint x: 653, endPoint y: 231, distance: 114.0
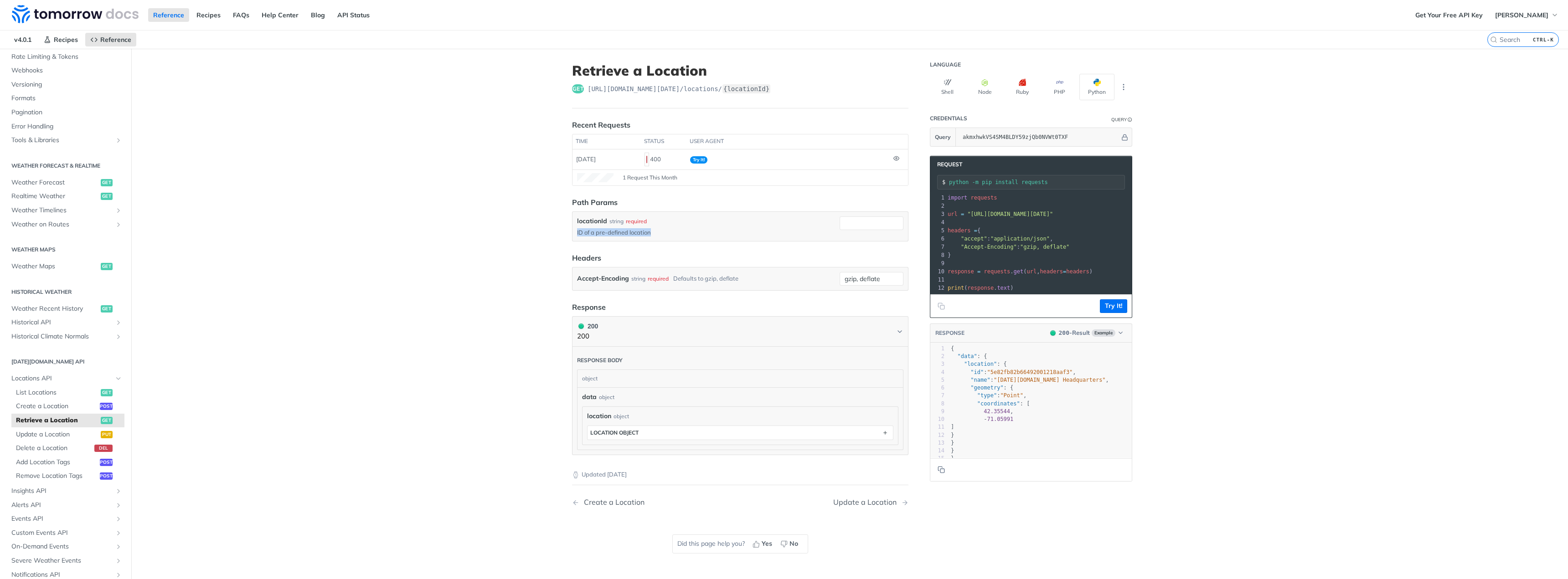
click at [653, 231] on main "JUMP TO CTRL-/ Fundamentals Tomorrow.io APIs Weather Data Layers Core Probabili…" at bounding box center [784, 338] width 1568 height 579
click at [653, 231] on p "ID of a pre-defined location" at bounding box center [706, 232] width 259 height 8
click at [63, 401] on link "Create a Location post" at bounding box center [68, 406] width 113 height 13
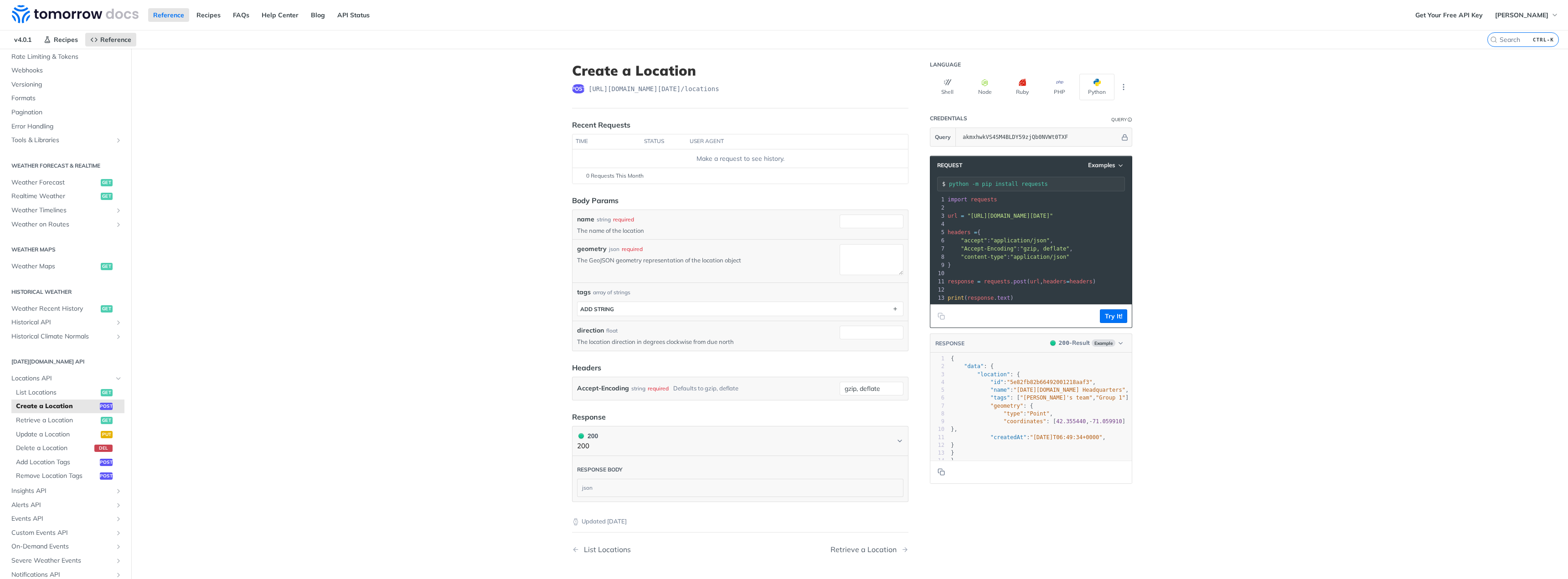
click at [636, 301] on div "tags ADD string" at bounding box center [740, 306] width 326 height 19
click at [636, 307] on button "ADD string" at bounding box center [740, 308] width 326 height 13
click at [636, 307] on button "string" at bounding box center [740, 308] width 326 height 13
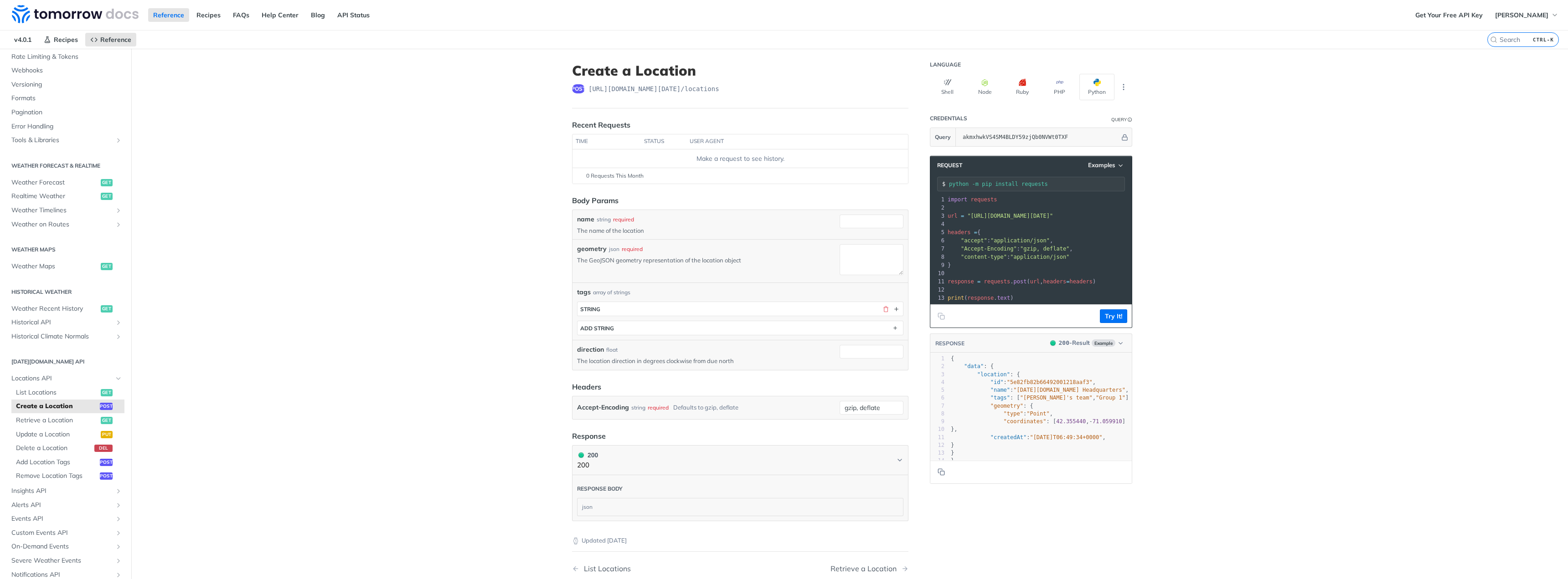
click at [420, 303] on main "JUMP TO CTRL-/ Fundamentals Tomorrow.io APIs Weather Data Layers Core Probabili…" at bounding box center [784, 350] width 1568 height 603
drag, startPoint x: 578, startPoint y: 219, endPoint x: 678, endPoint y: 227, distance: 100.3
click at [678, 227] on div "name string required The name of the location" at bounding box center [706, 224] width 259 height 20
click at [678, 227] on p "The name of the location" at bounding box center [706, 230] width 259 height 8
click at [673, 246] on div "geometry json required" at bounding box center [706, 249] width 259 height 10
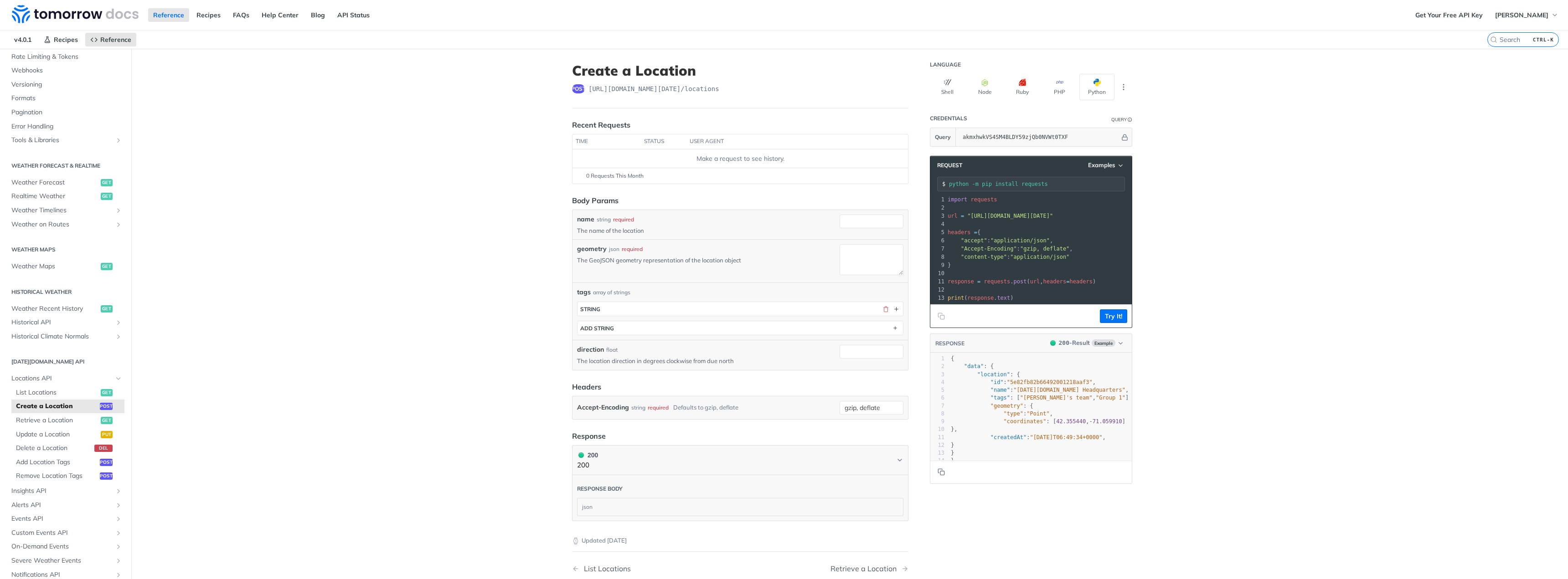
click at [673, 246] on div "geometry json required" at bounding box center [706, 249] width 259 height 10
click at [667, 257] on p "The GeoJSON geometry representation of the location object" at bounding box center [706, 260] width 259 height 8
click at [577, 246] on label "geometry" at bounding box center [592, 249] width 30 height 10
click at [839, 246] on textarea "geometry" at bounding box center [871, 259] width 64 height 31
click at [577, 246] on label "geometry" at bounding box center [592, 249] width 30 height 10
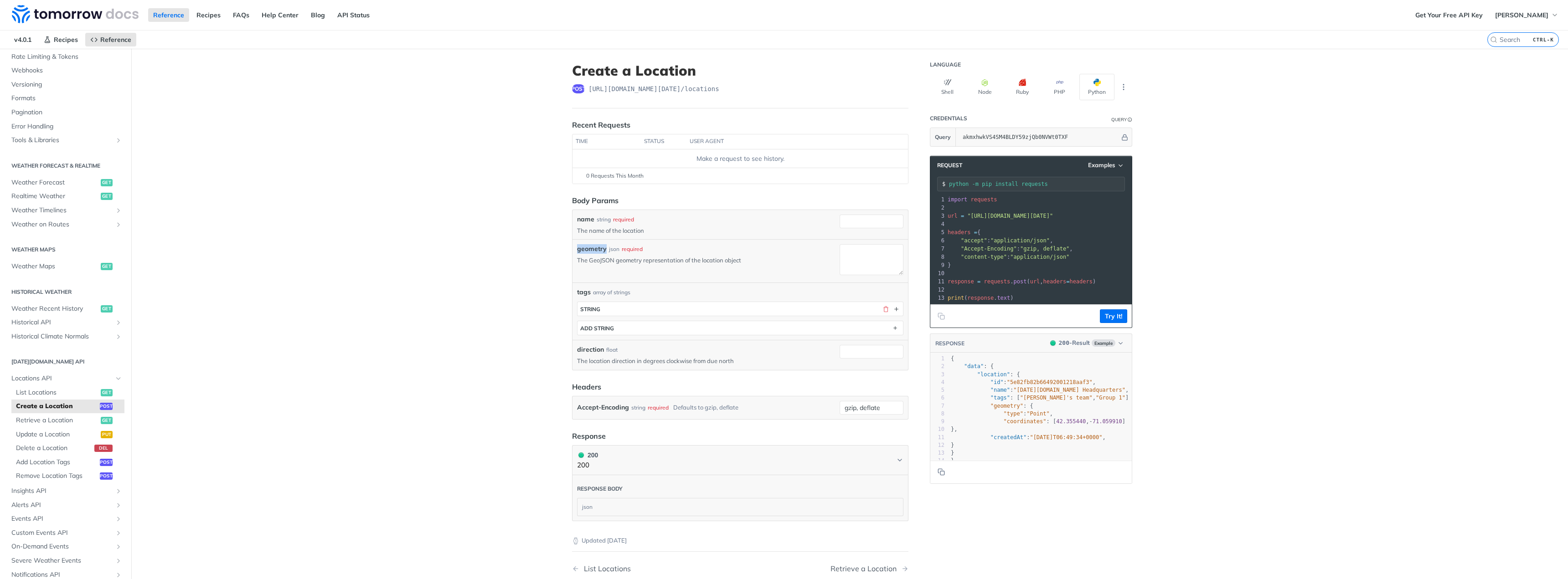
click at [839, 246] on textarea "geometry" at bounding box center [871, 259] width 64 height 31
drag, startPoint x: 575, startPoint y: 246, endPoint x: 483, endPoint y: 260, distance: 93.1
click at [483, 260] on main "JUMP TO CTRL-/ Fundamentals Tomorrow.io APIs Weather Data Layers Core Probabili…" at bounding box center [784, 350] width 1568 height 603
click at [592, 246] on label "geometry" at bounding box center [592, 249] width 30 height 10
click at [839, 246] on textarea "geometry" at bounding box center [871, 259] width 64 height 31
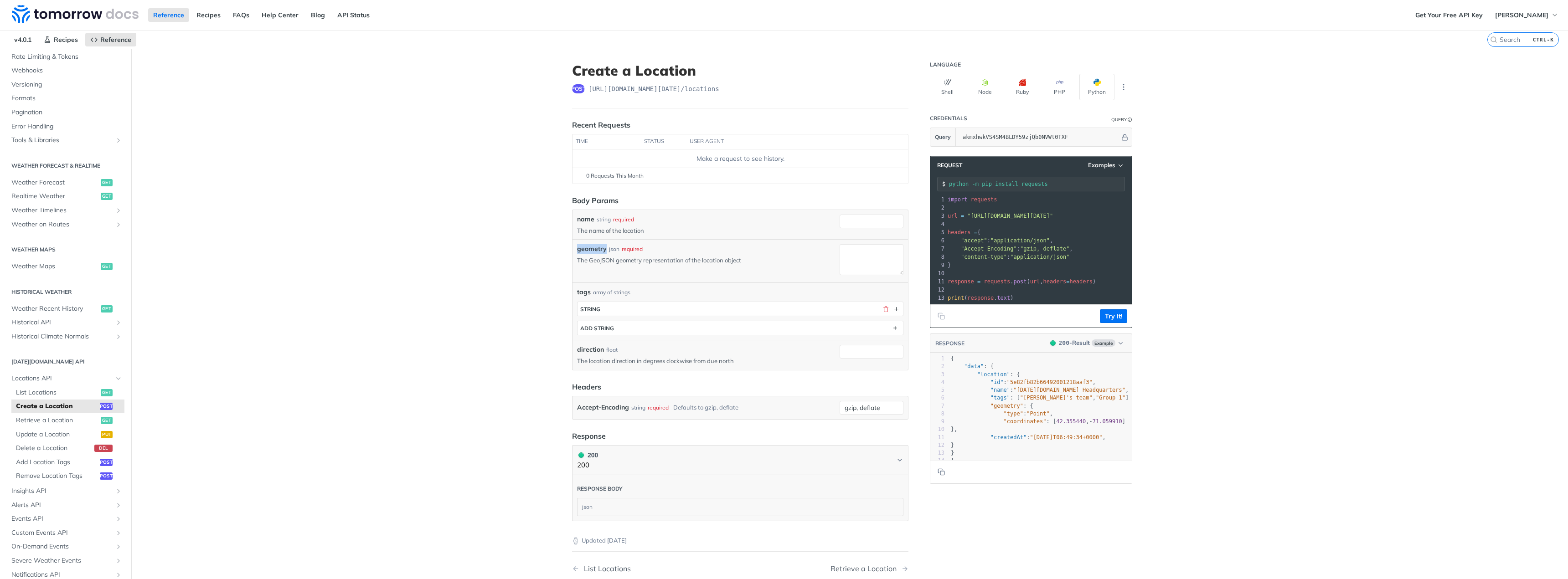
click at [592, 246] on label "geometry" at bounding box center [592, 249] width 30 height 10
click at [839, 246] on textarea "geometry" at bounding box center [871, 259] width 64 height 31
drag, startPoint x: 591, startPoint y: 248, endPoint x: 533, endPoint y: 286, distance: 69.3
click at [533, 286] on main "JUMP TO CTRL-/ Fundamentals Tomorrow.io APIs Weather Data Layers Core Probabili…" at bounding box center [784, 350] width 1568 height 603
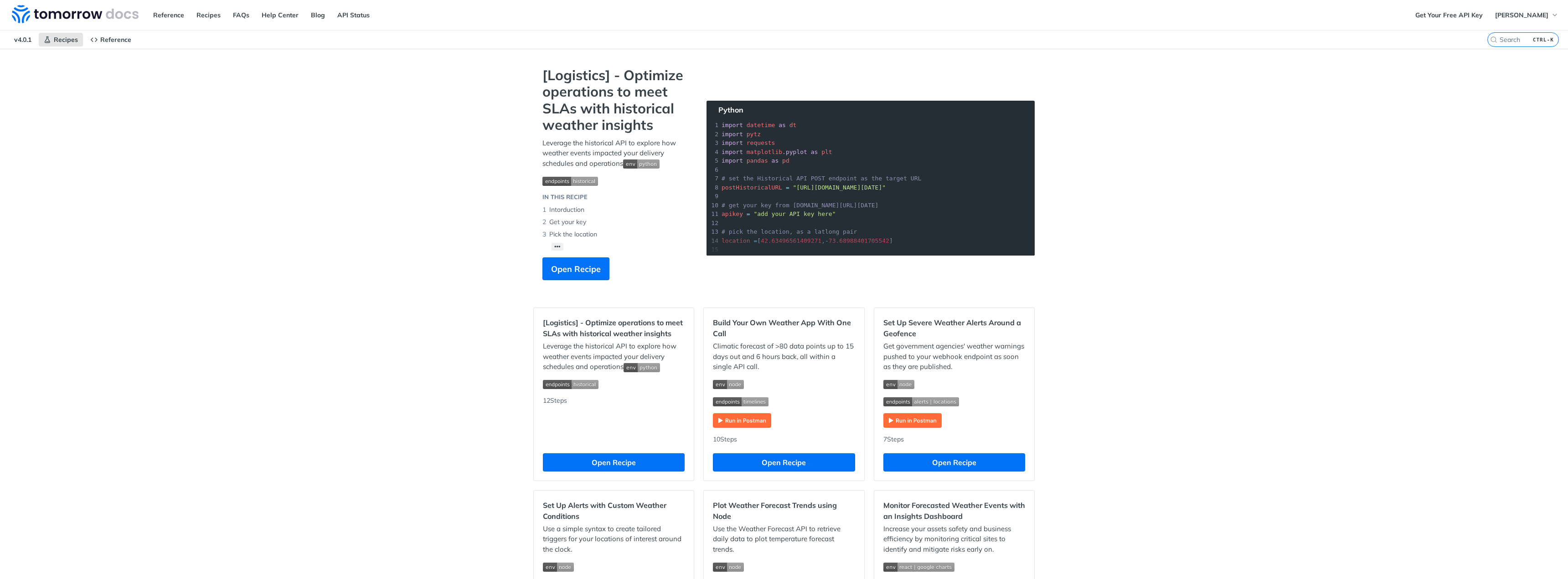
click at [972, 146] on section "[Logistics] - Optimize operations to meet SLAs with historical weather insights…" at bounding box center [784, 182] width 502 height 231
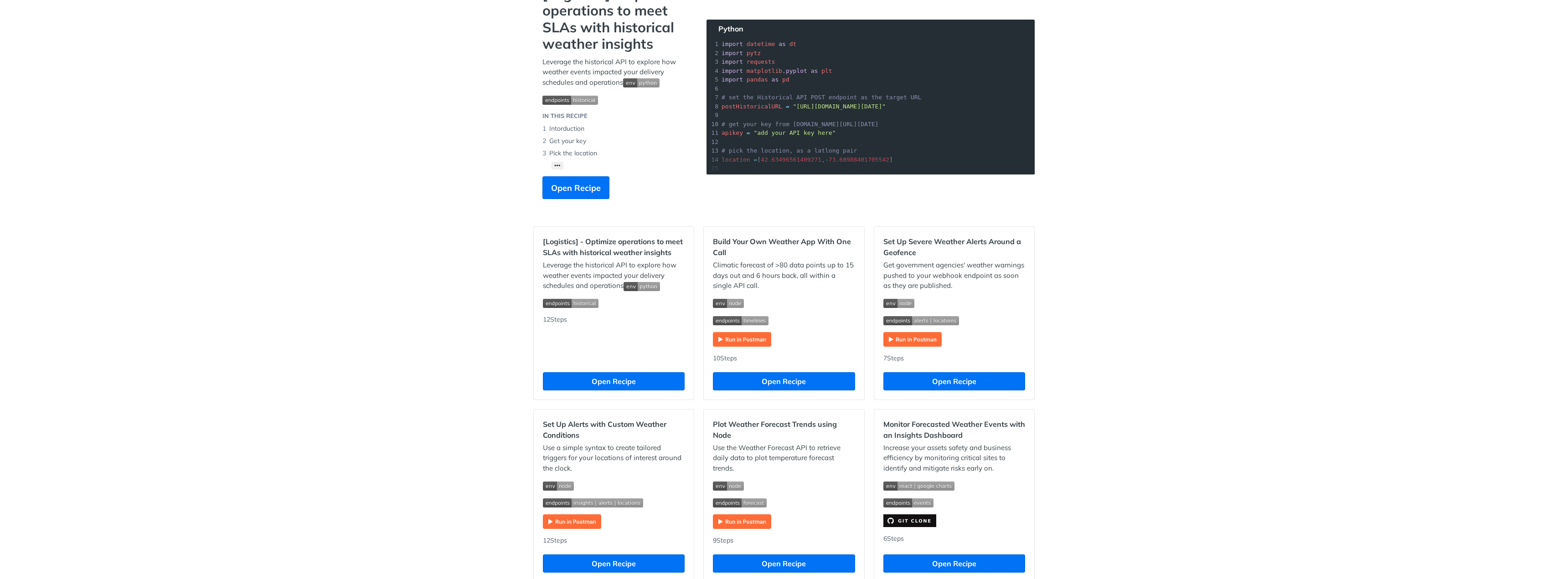
scroll to position [227, 0]
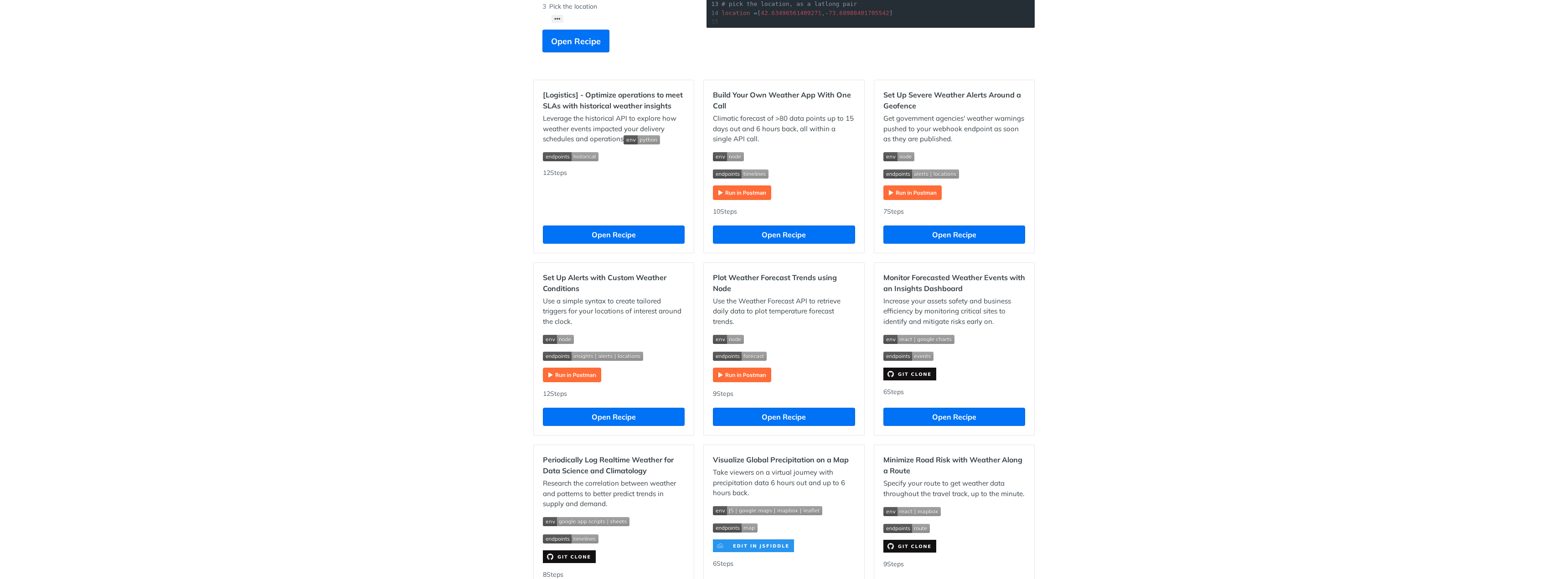
click at [1104, 140] on div "Recipes [Logistics] - Optimize operations to meet SLAs with historical weather …" at bounding box center [784, 400] width 1568 height 1158
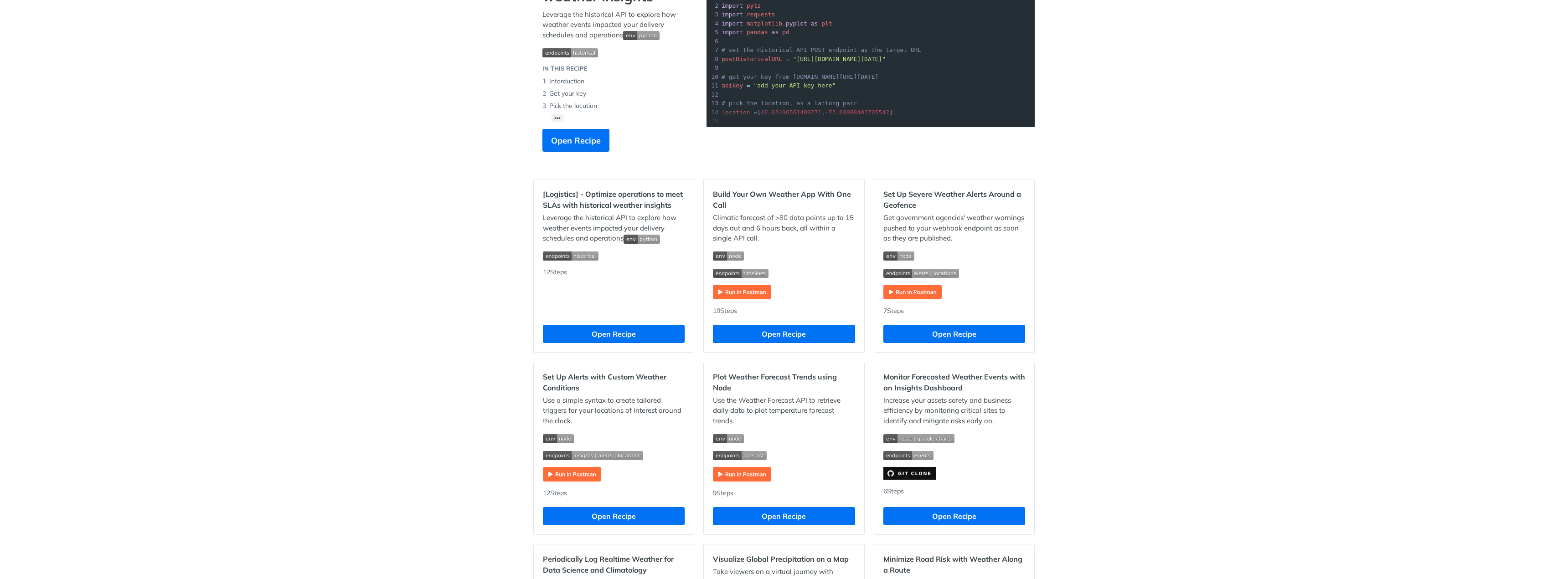
scroll to position [0, 0]
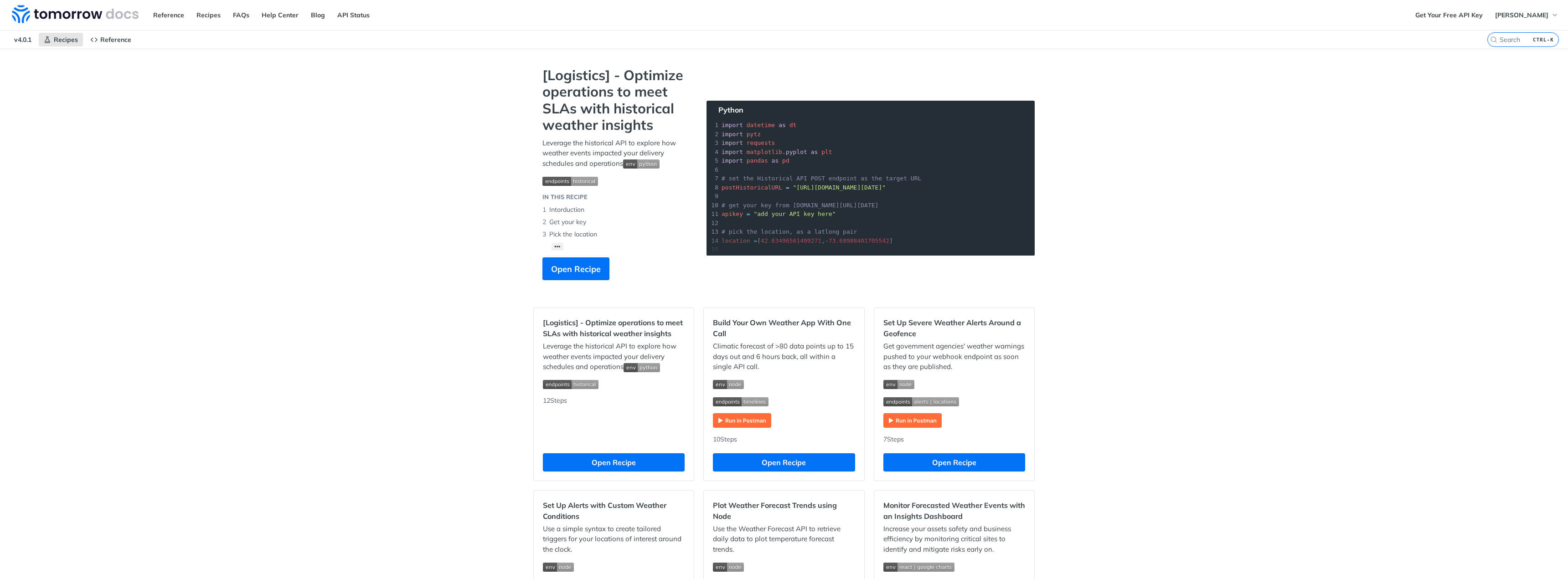
click at [625, 240] on li "Pick the location" at bounding box center [615, 234] width 146 height 12
click at [561, 245] on div "[Logistics] - Optimize operations to meet SLAs with historical weather insights…" at bounding box center [615, 178] width 164 height 222
click at [559, 246] on button "••• List the fields Choose the unit system Set the timestep Configure the time …" at bounding box center [557, 246] width 12 height 8
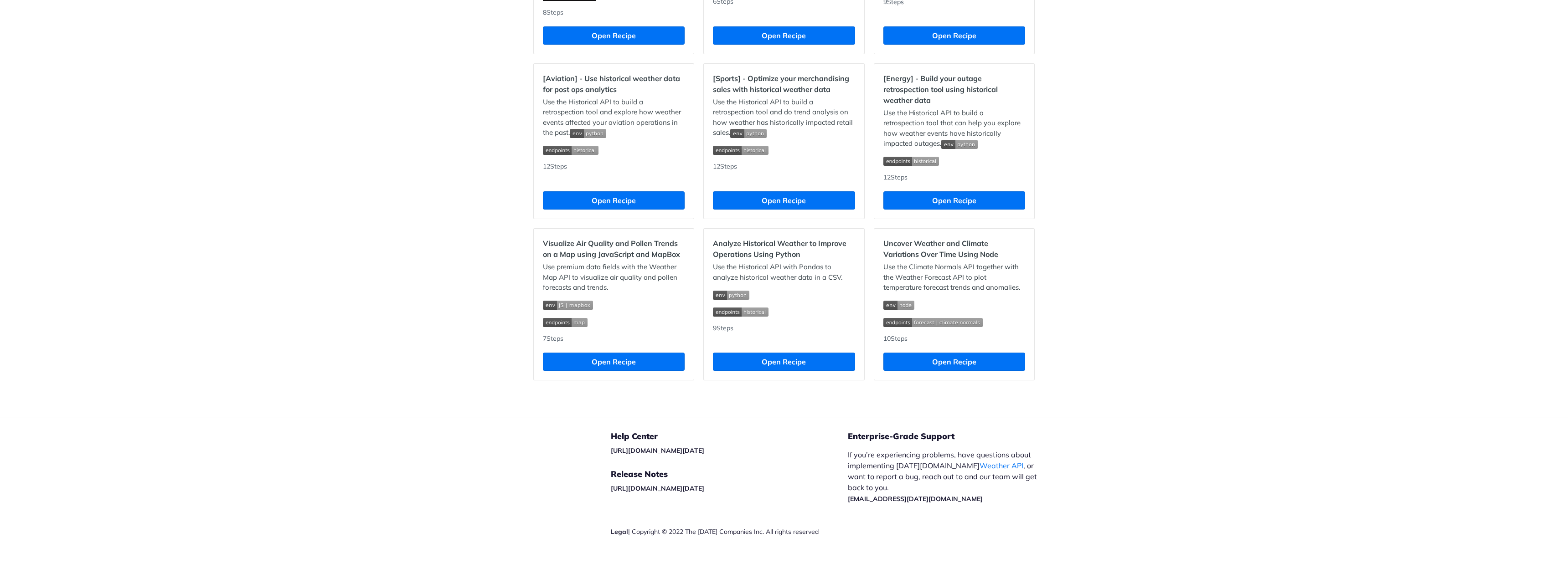
scroll to position [792, 0]
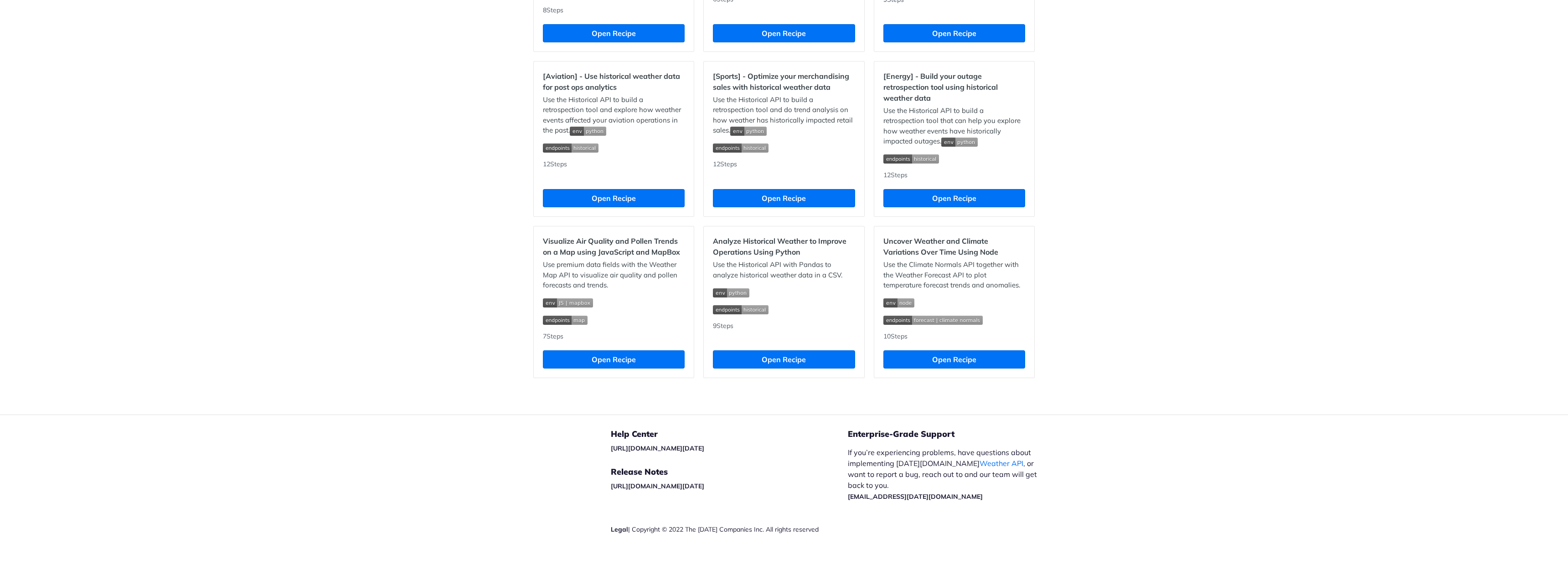
click at [622, 241] on h2 "Visualize Air Quality and Pollen Trends on a Map using JavaScript and MapBox" at bounding box center [614, 246] width 142 height 22
click at [627, 252] on h2 "Visualize Air Quality and Pollen Trends on a Map using JavaScript and MapBox" at bounding box center [614, 246] width 142 height 22
